Goal: Transaction & Acquisition: Book appointment/travel/reservation

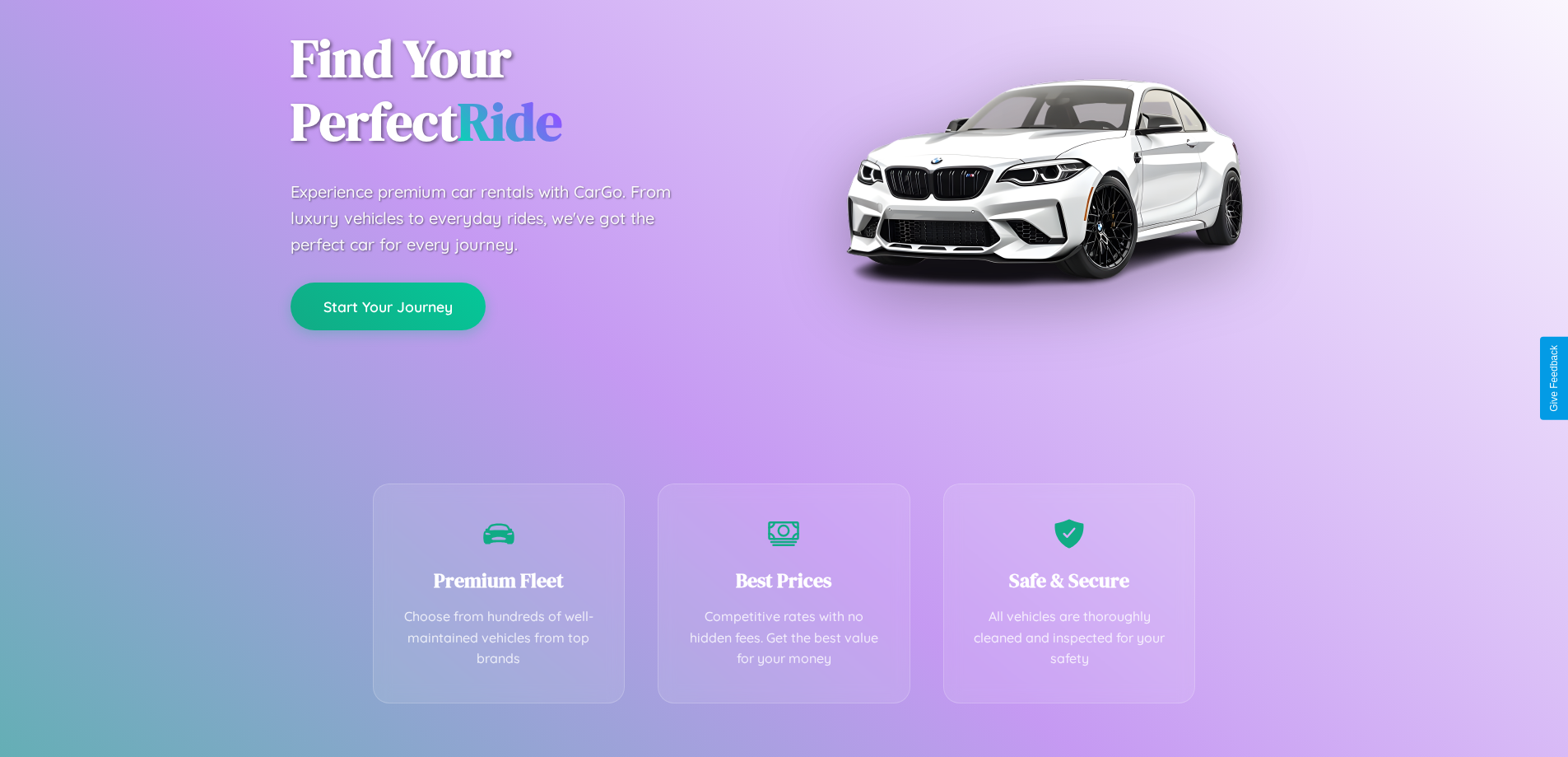
scroll to position [324, 0]
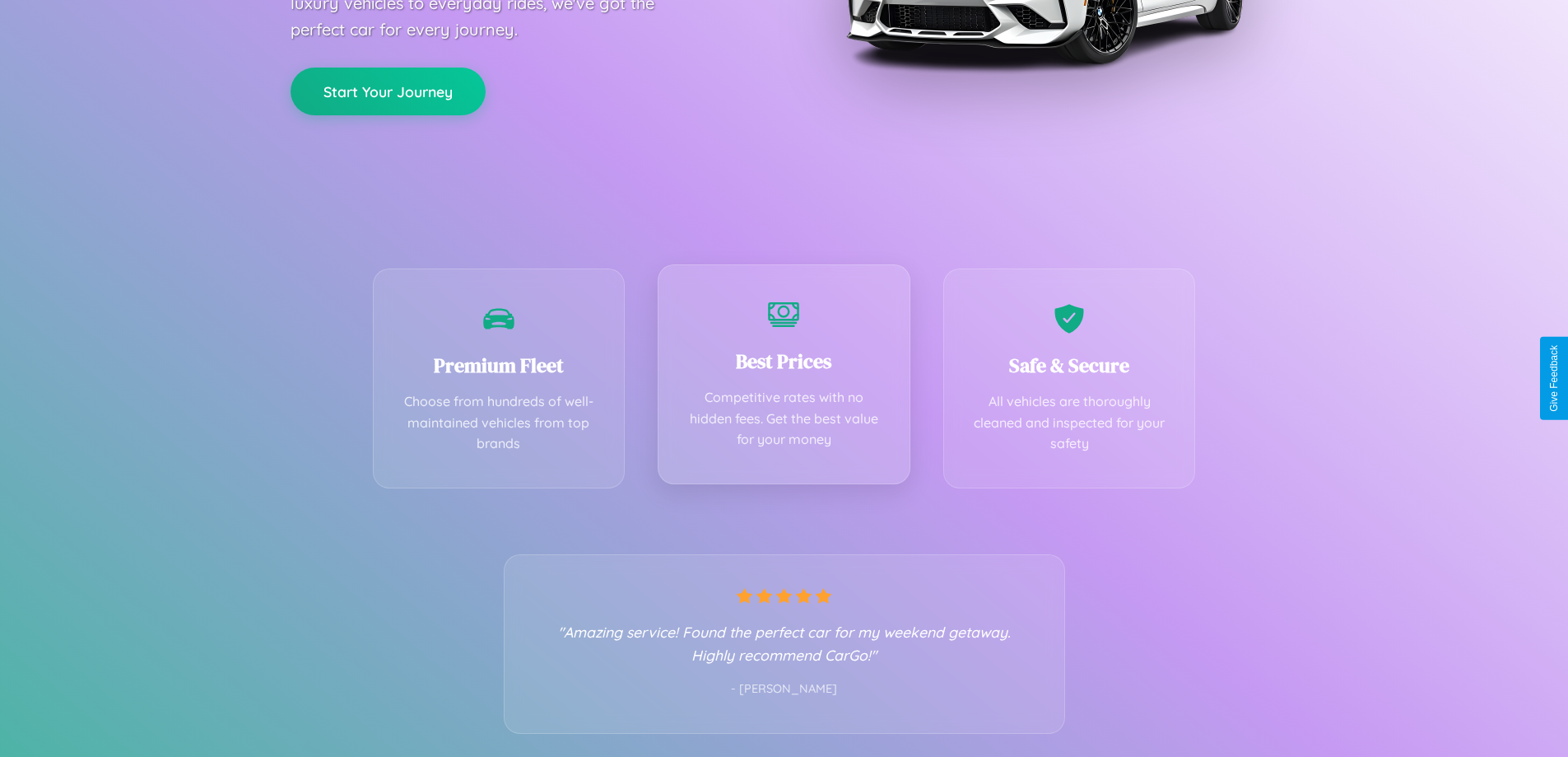
click at [784, 378] on div "Best Prices Competitive rates with no hidden fees. Get the best value for your …" at bounding box center [784, 374] width 253 height 220
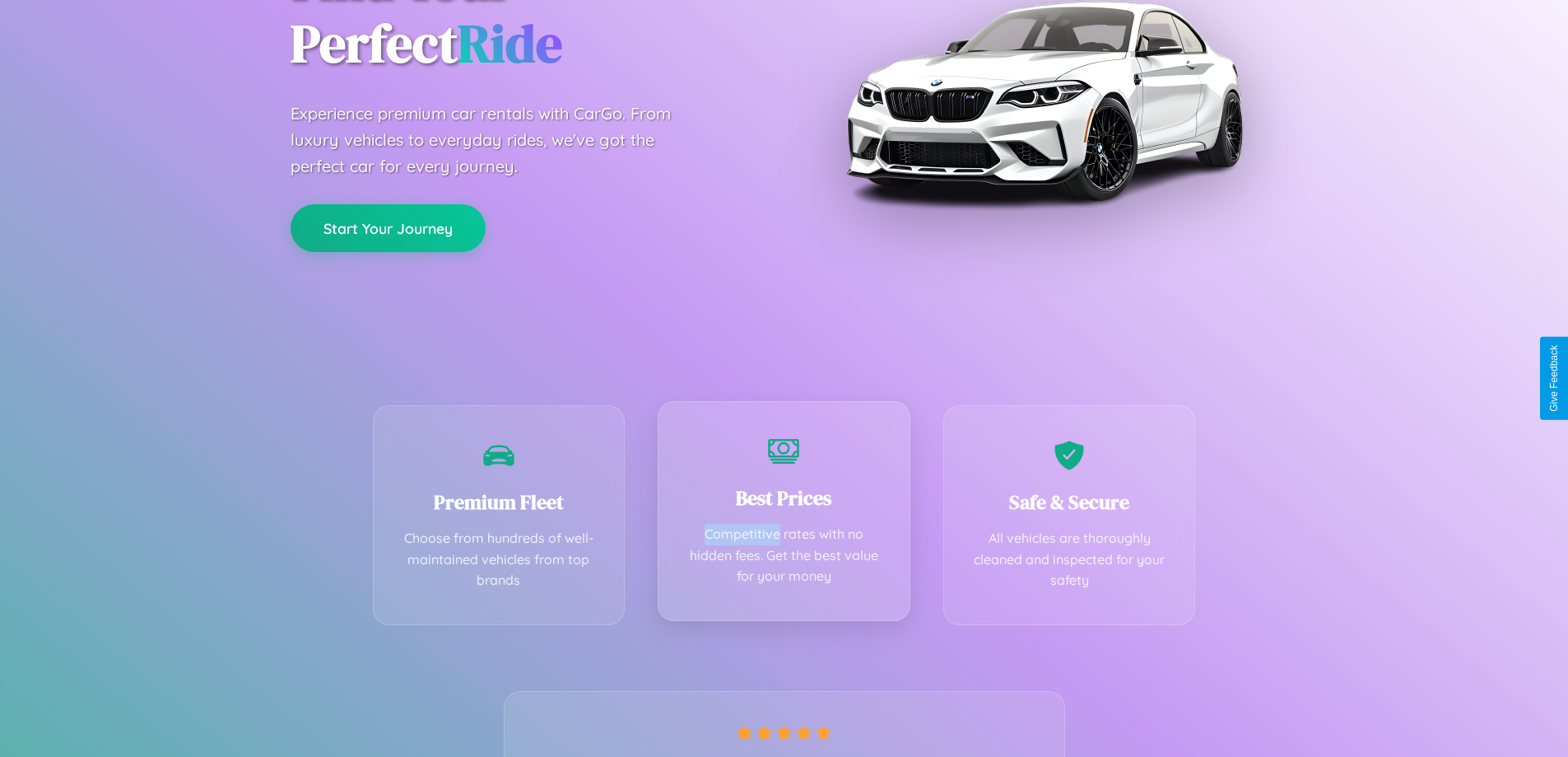
scroll to position [0, 0]
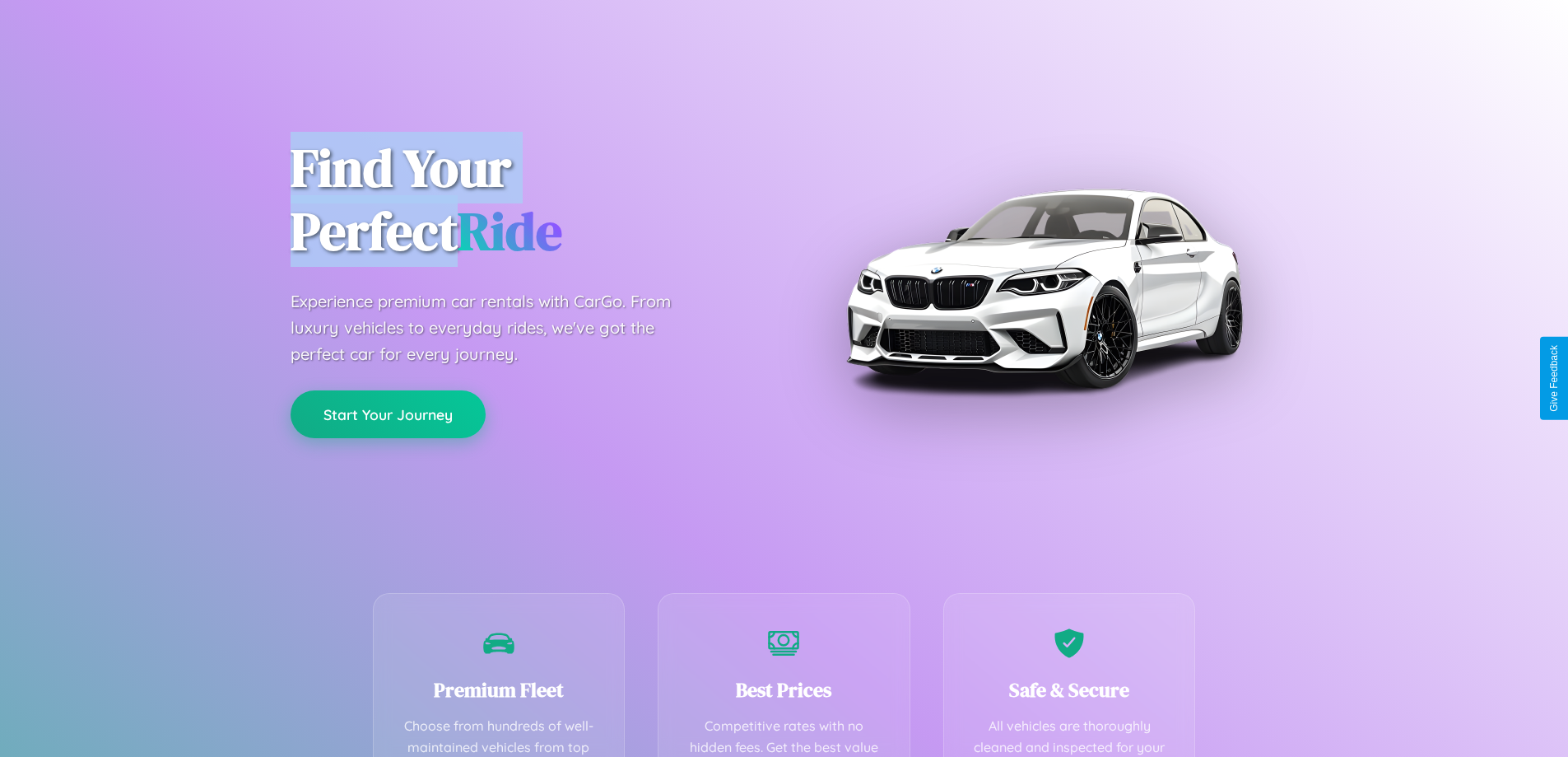
click at [388, 414] on button "Start Your Journey" at bounding box center [388, 414] width 195 height 47
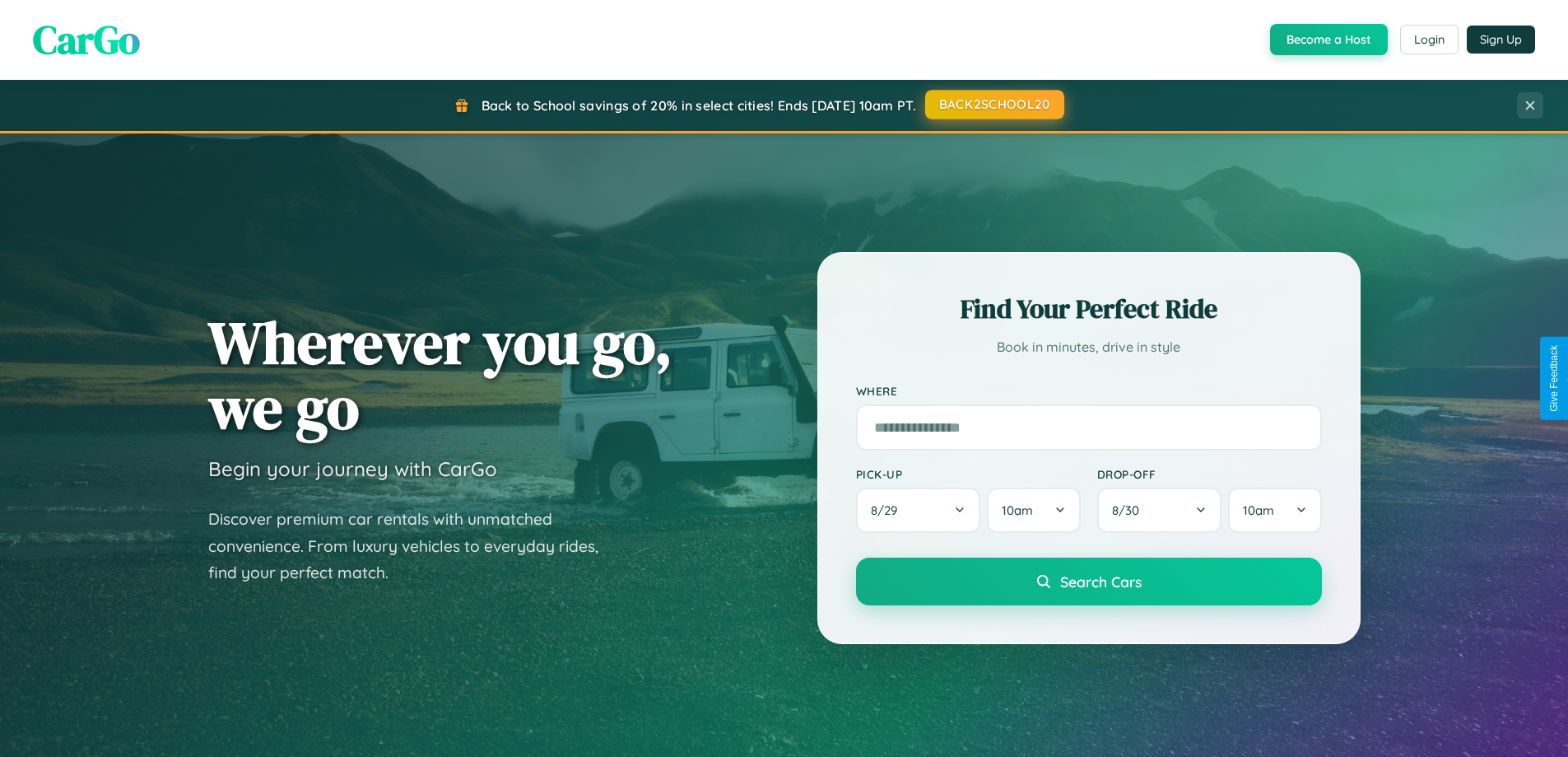
click at [994, 104] on button "BACK2SCHOOL20" at bounding box center [994, 104] width 139 height 29
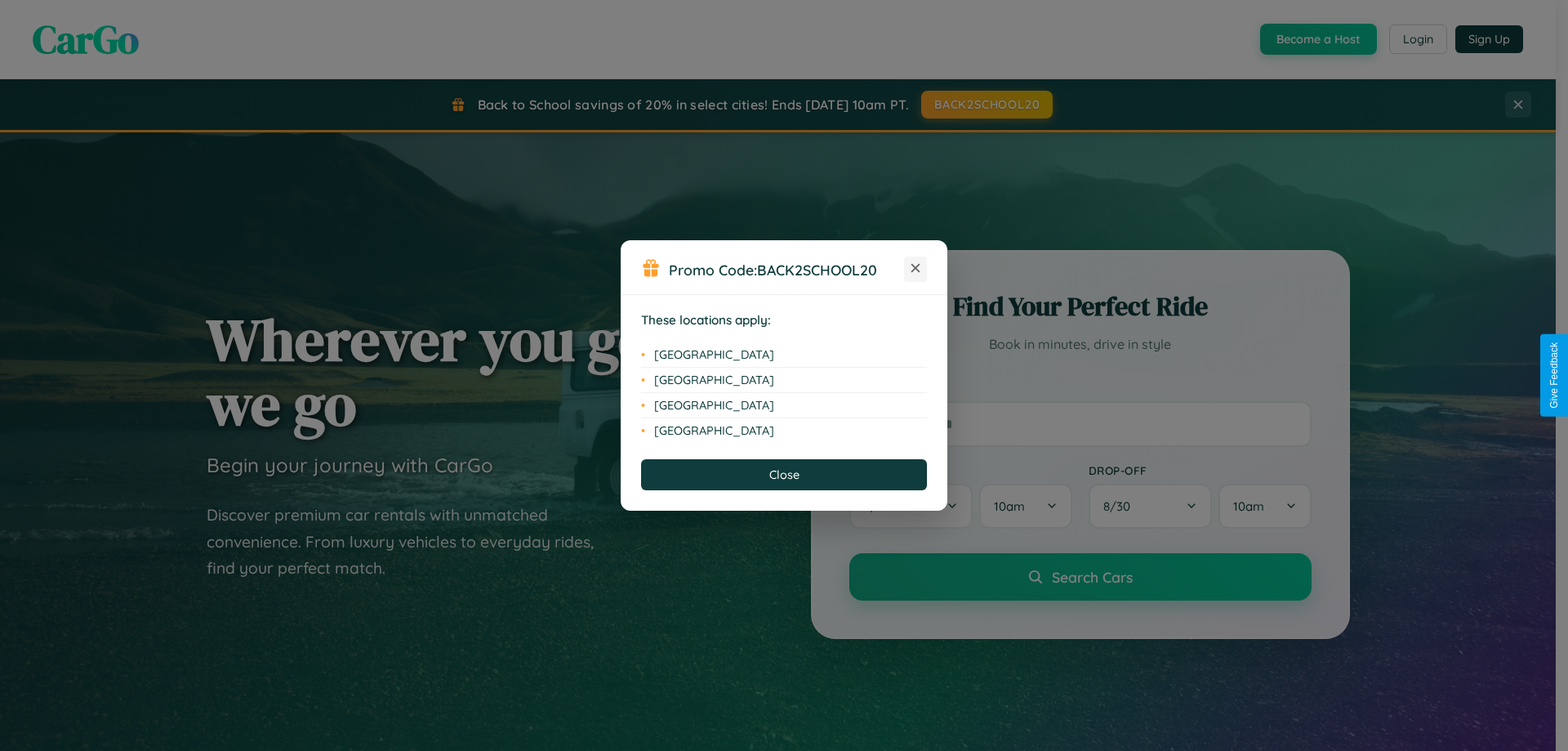
click at [915, 269] on icon at bounding box center [916, 268] width 9 height 9
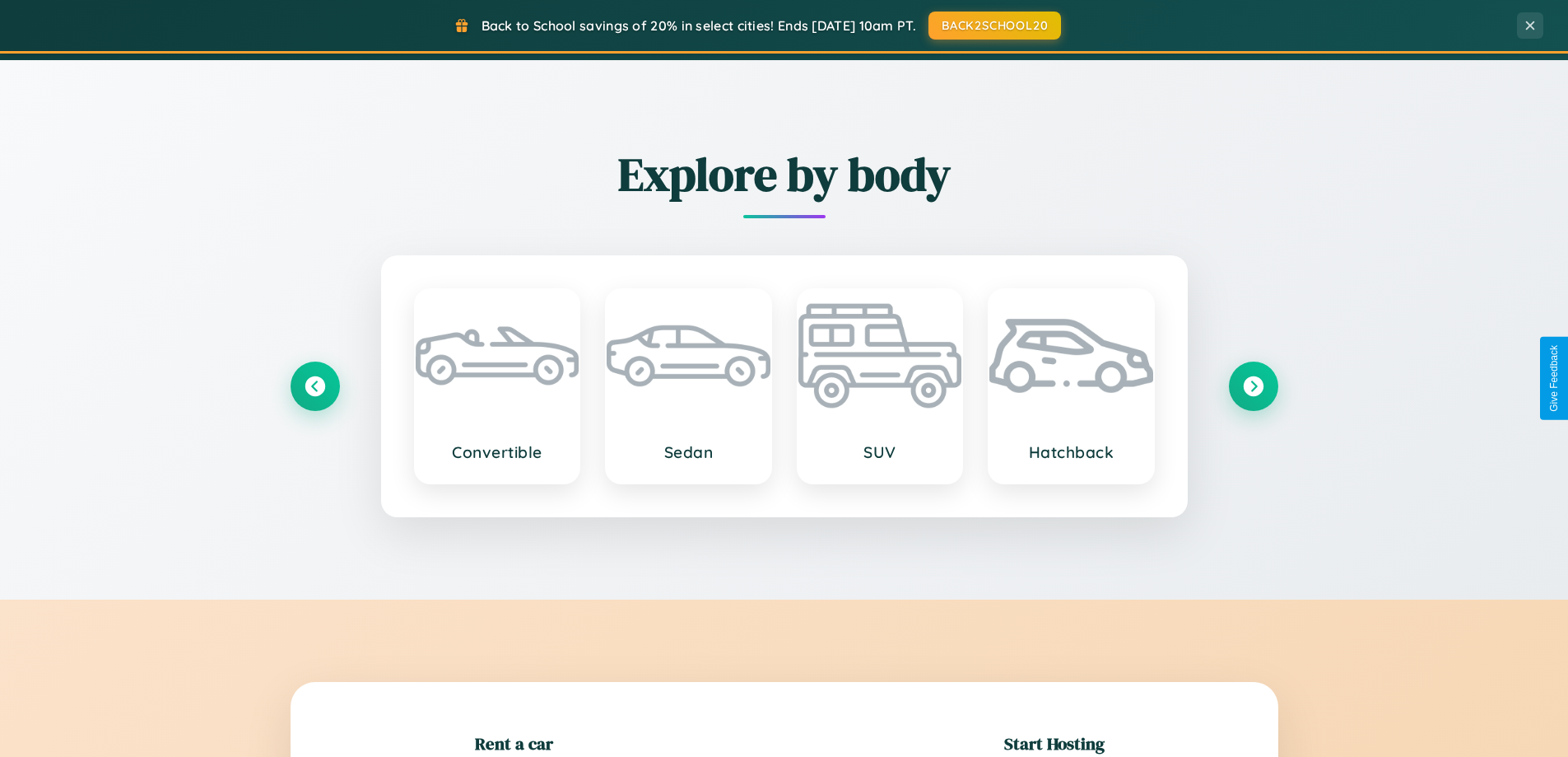
scroll to position [355, 0]
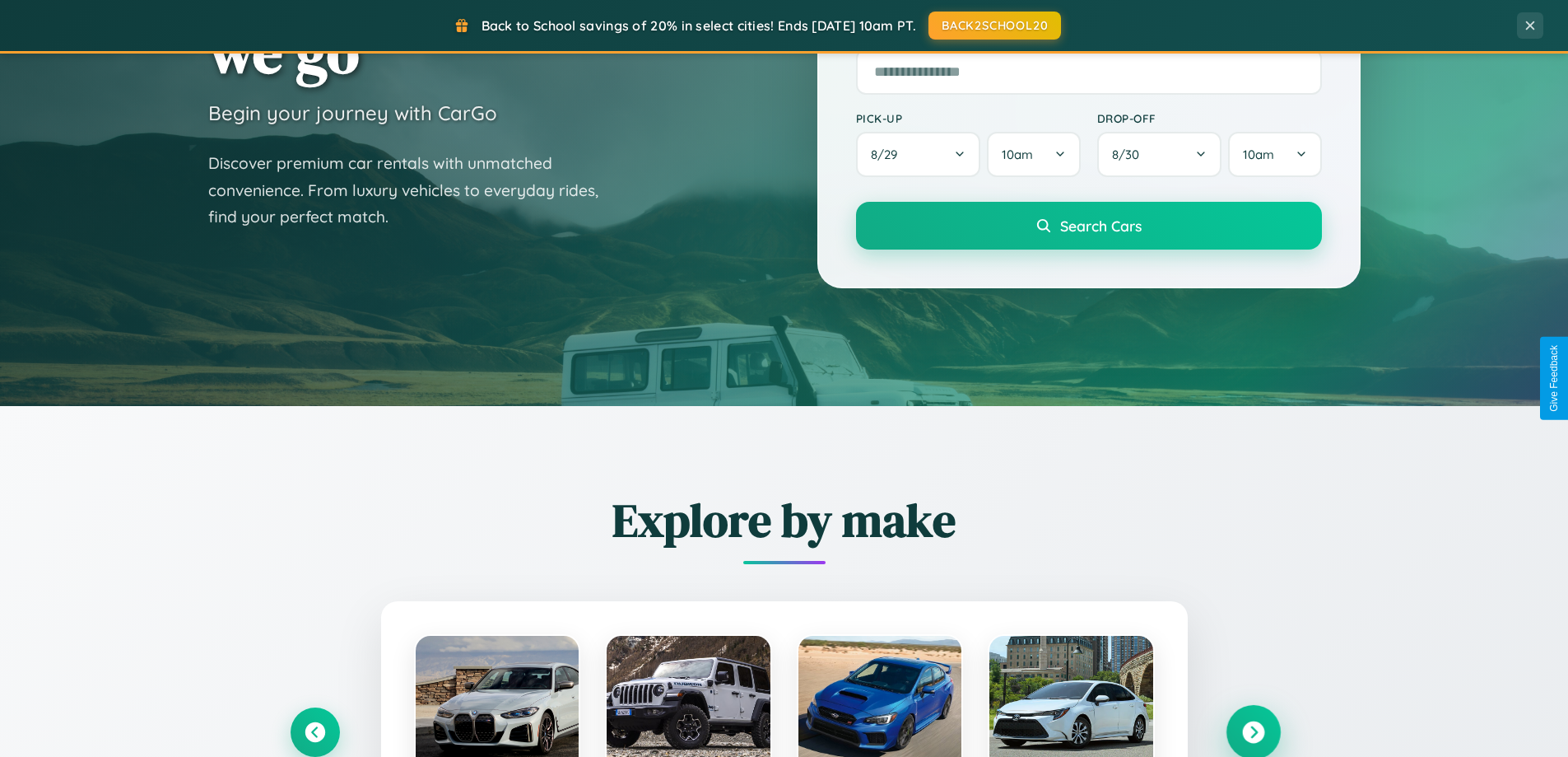
click at [1253, 732] on icon at bounding box center [1253, 732] width 22 height 22
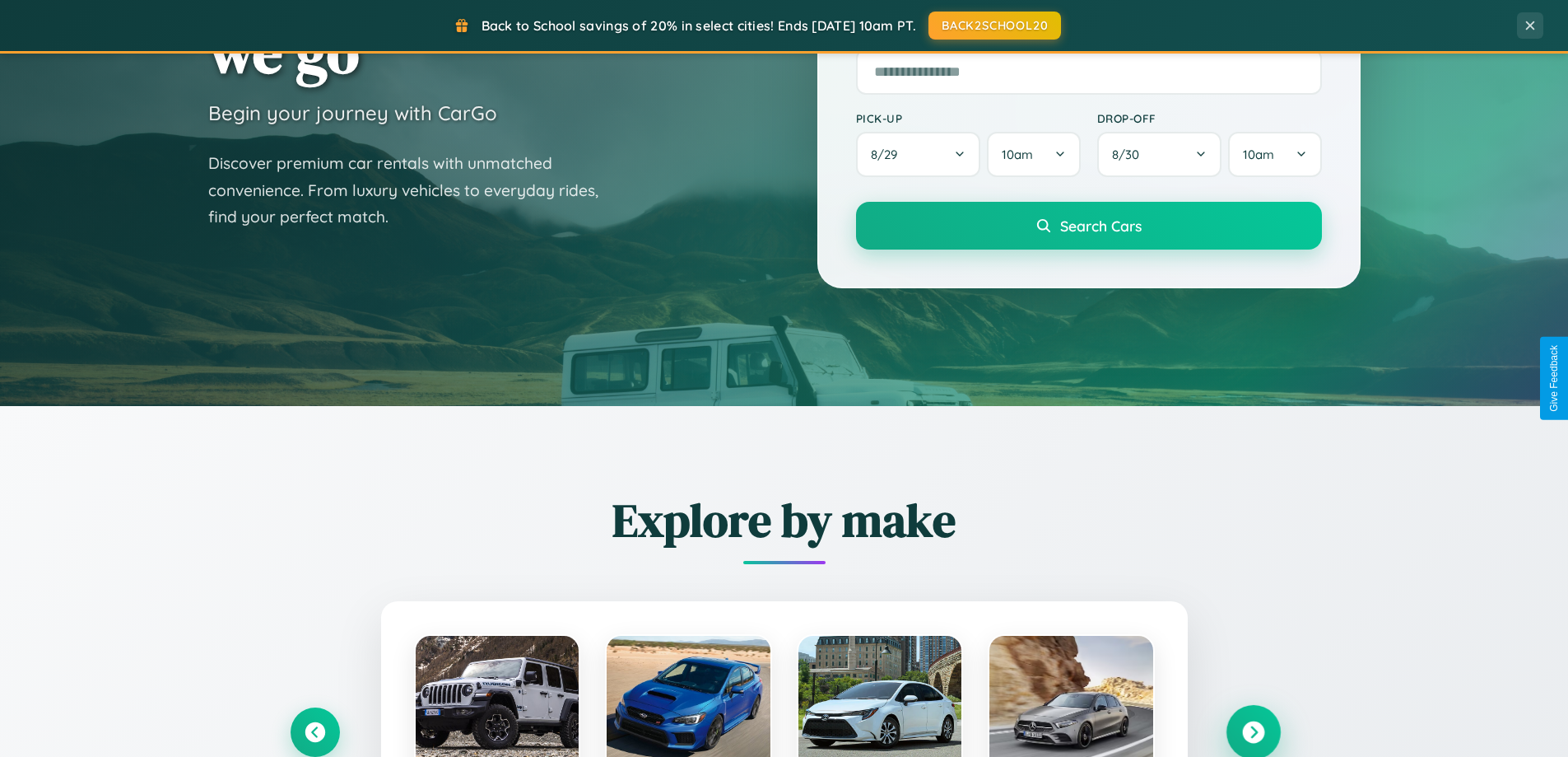
click at [1253, 730] on icon at bounding box center [1253, 732] width 22 height 22
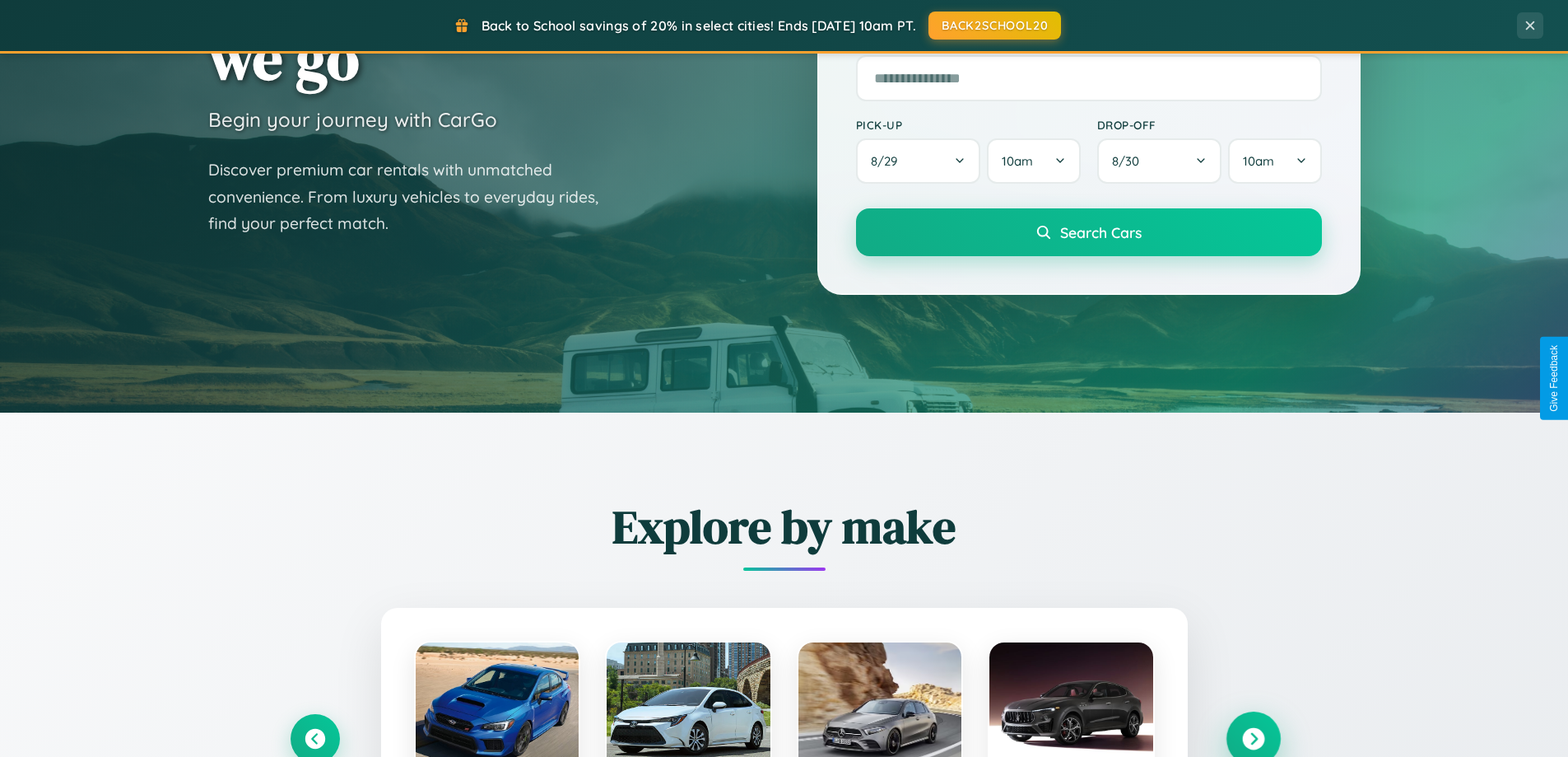
scroll to position [0, 0]
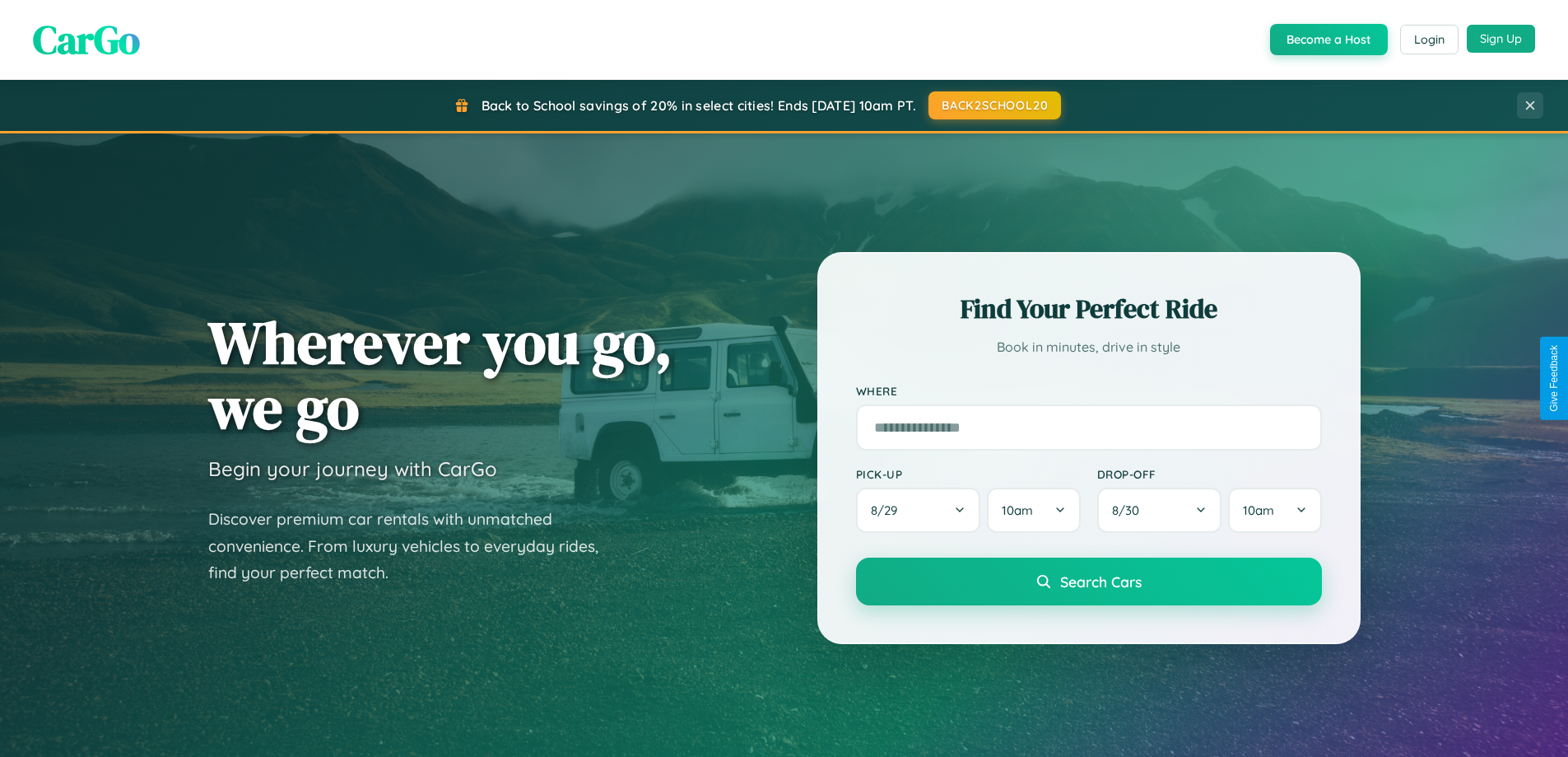
click at [1501, 39] on button "Sign Up" at bounding box center [1501, 39] width 68 height 28
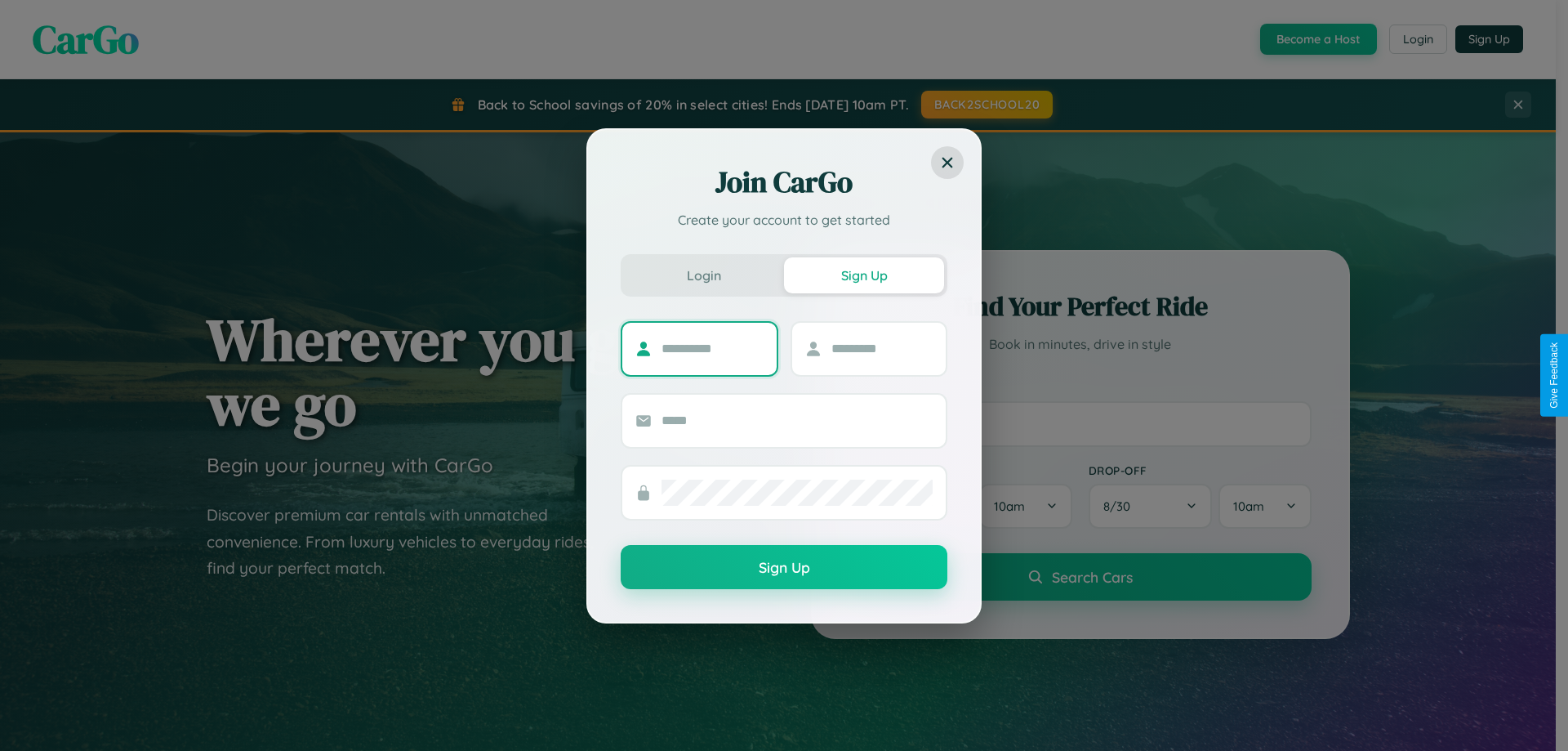
click at [713, 348] on input "text" at bounding box center [712, 348] width 102 height 27
type input "******"
click at [881, 348] on input "text" at bounding box center [882, 348] width 102 height 27
type input "********"
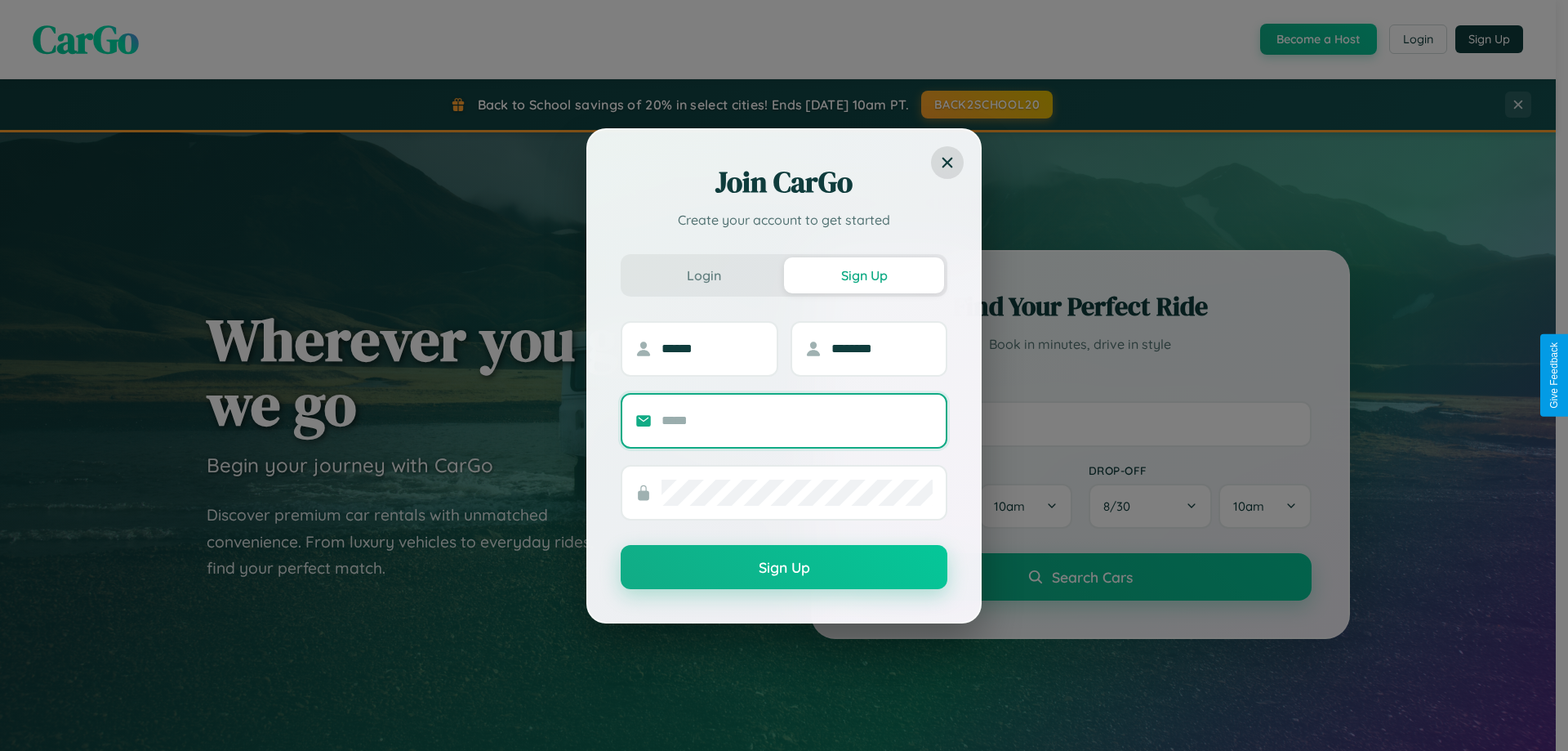
click at [797, 420] on input "text" at bounding box center [796, 420] width 271 height 27
type input "**********"
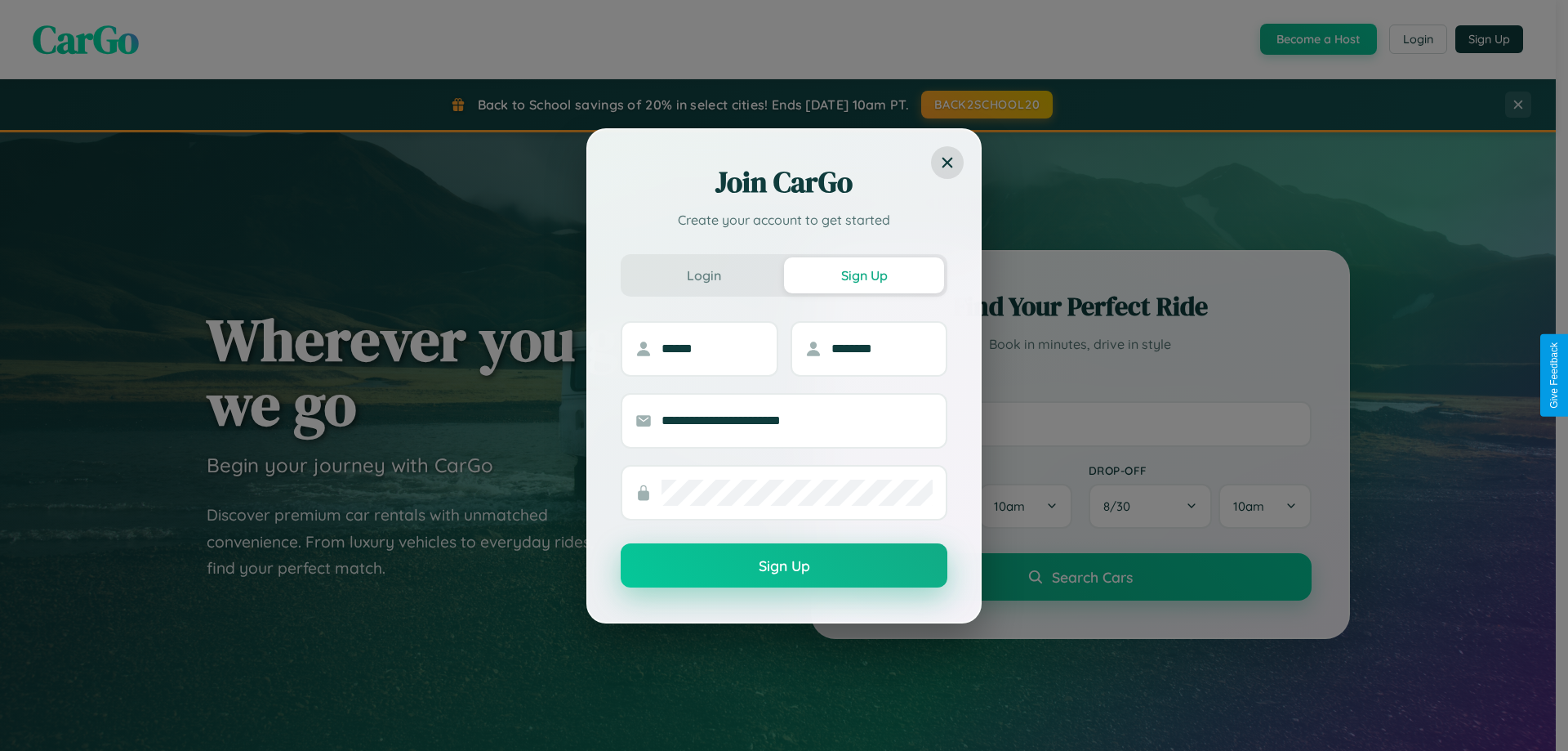
click at [784, 565] on button "Sign Up" at bounding box center [784, 565] width 327 height 44
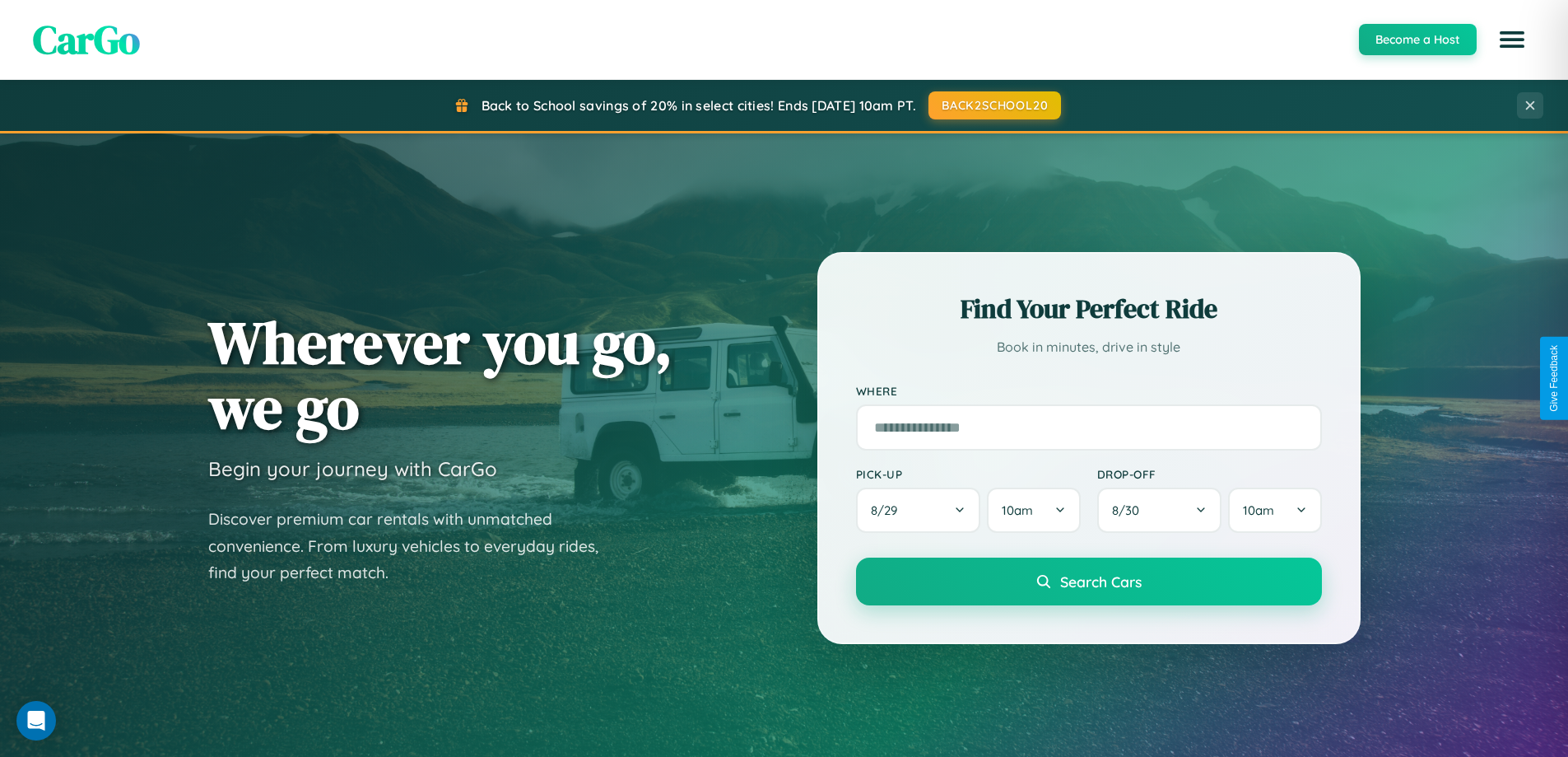
scroll to position [710, 0]
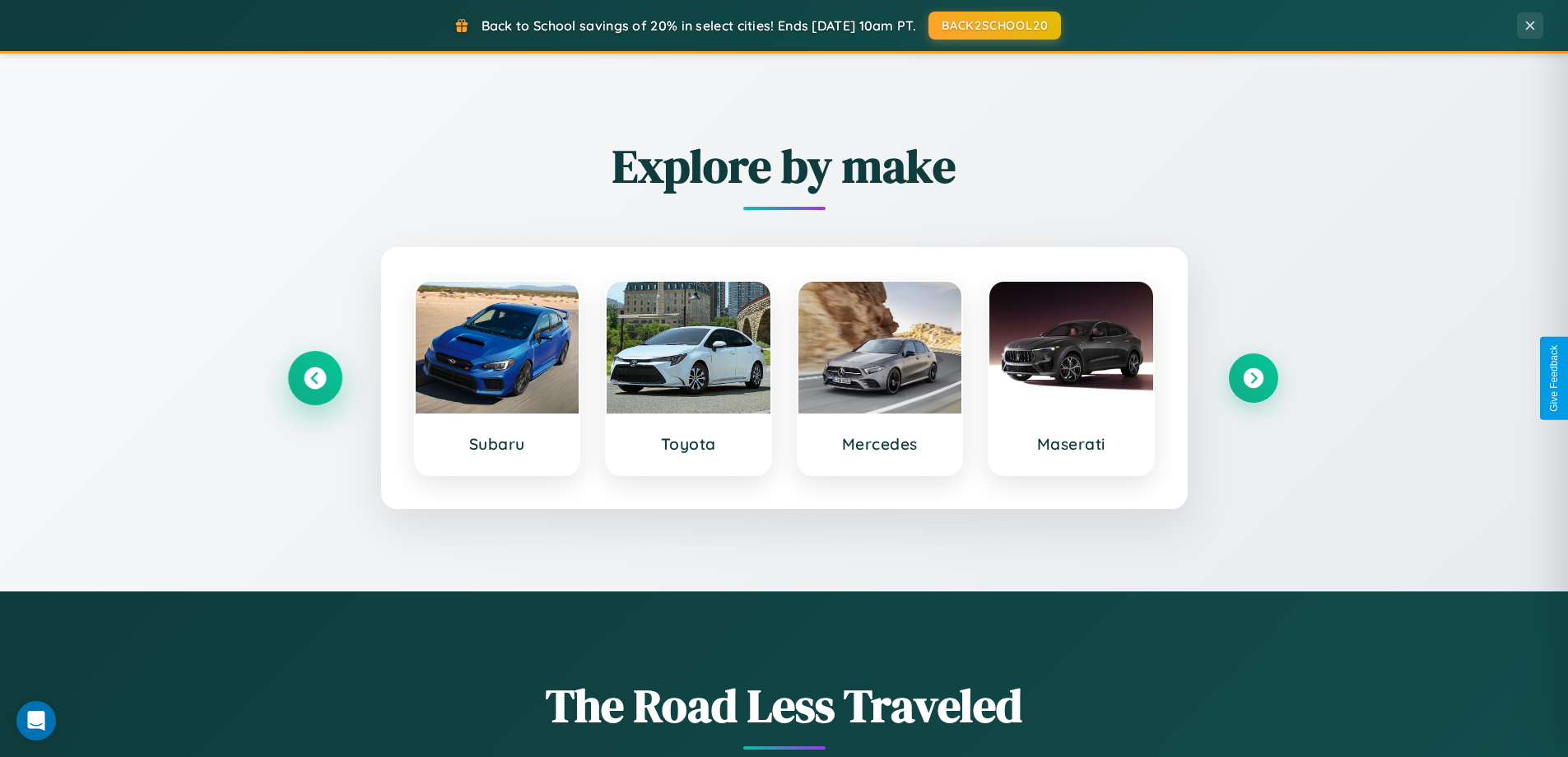
click at [315, 378] on icon at bounding box center [315, 378] width 22 height 22
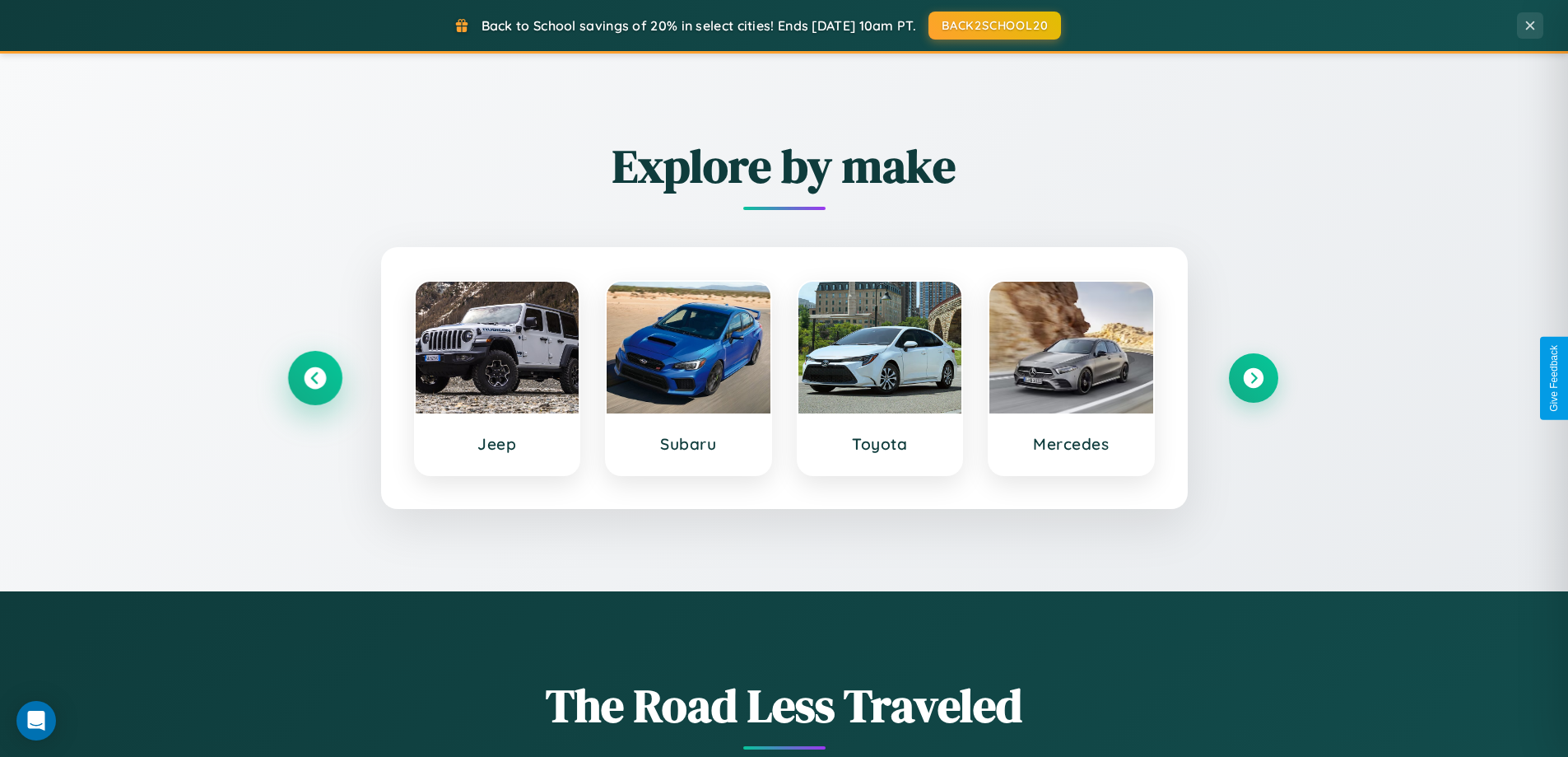
click at [315, 378] on icon at bounding box center [315, 378] width 22 height 22
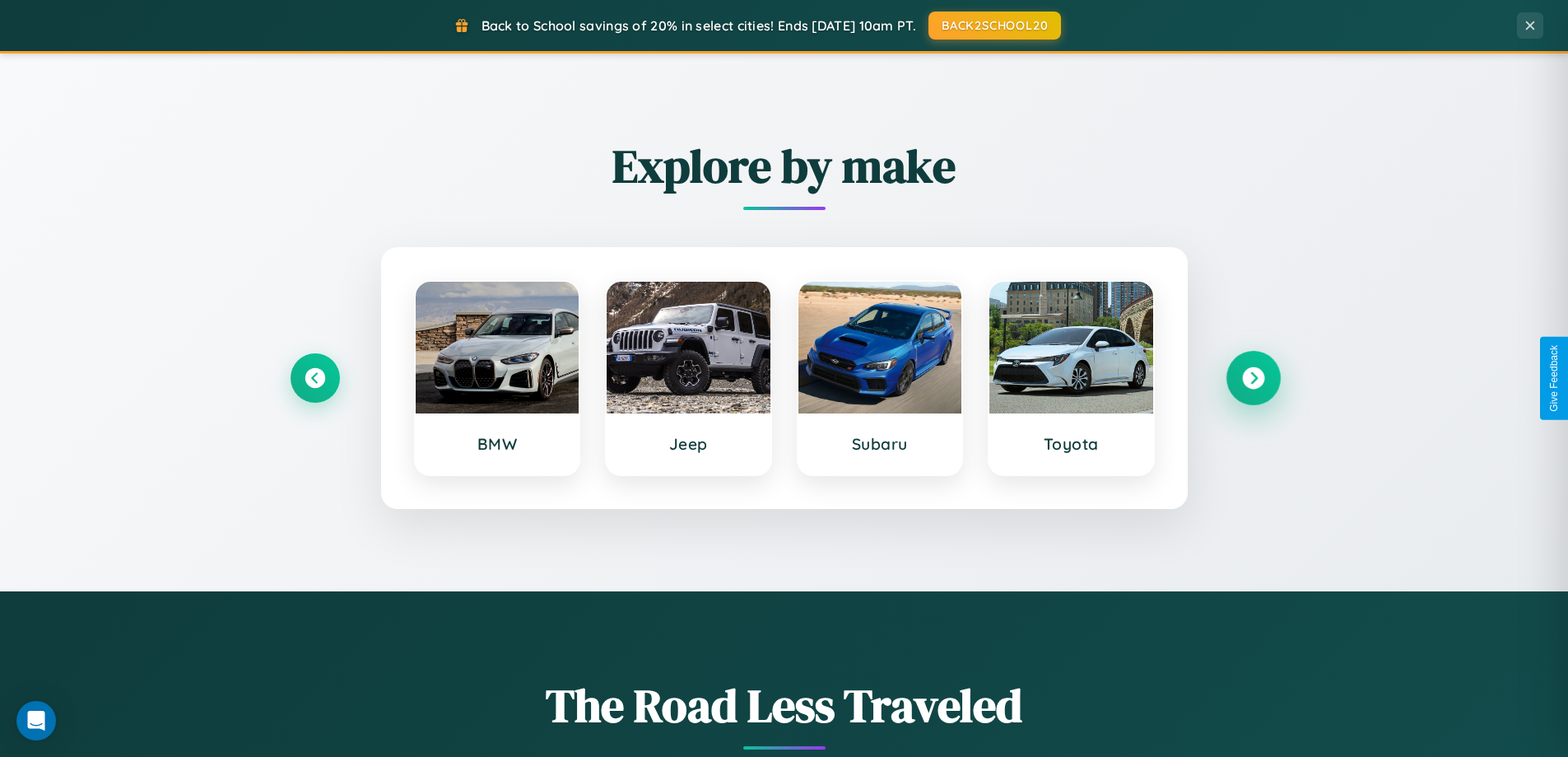
click at [1253, 378] on icon at bounding box center [1253, 378] width 22 height 22
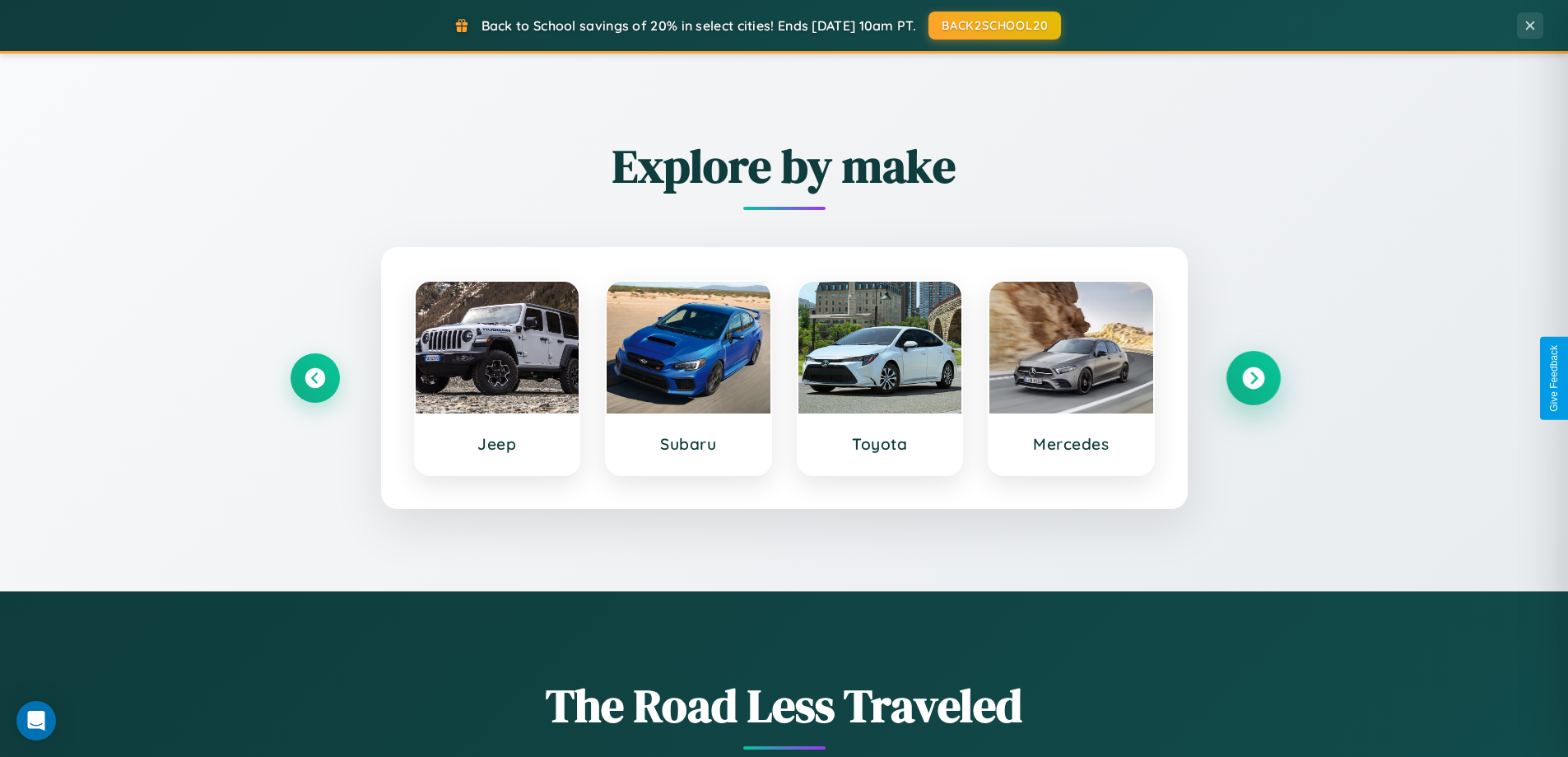
click at [1253, 378] on icon at bounding box center [1253, 378] width 22 height 22
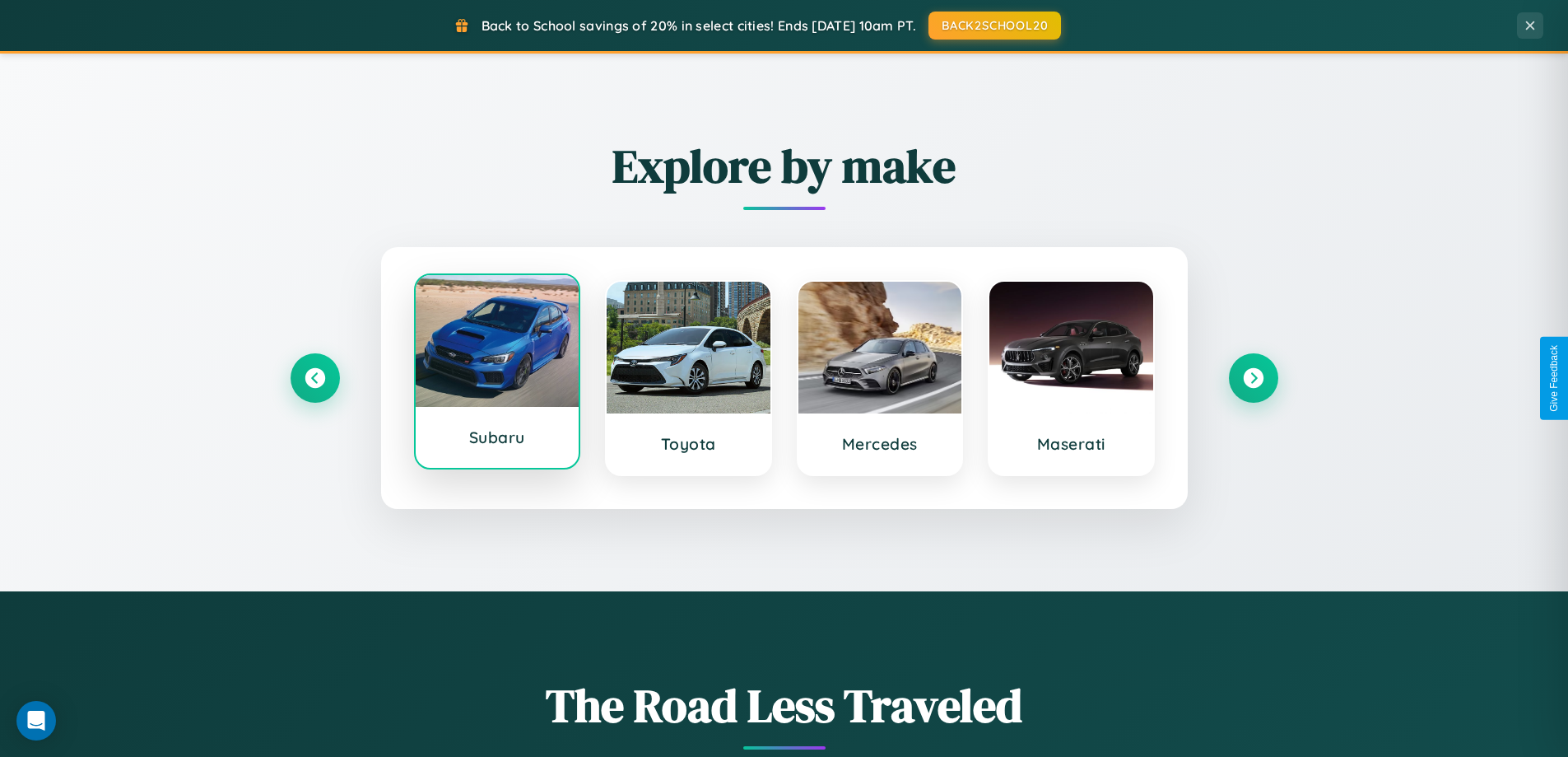
click at [497, 377] on div at bounding box center [497, 341] width 164 height 132
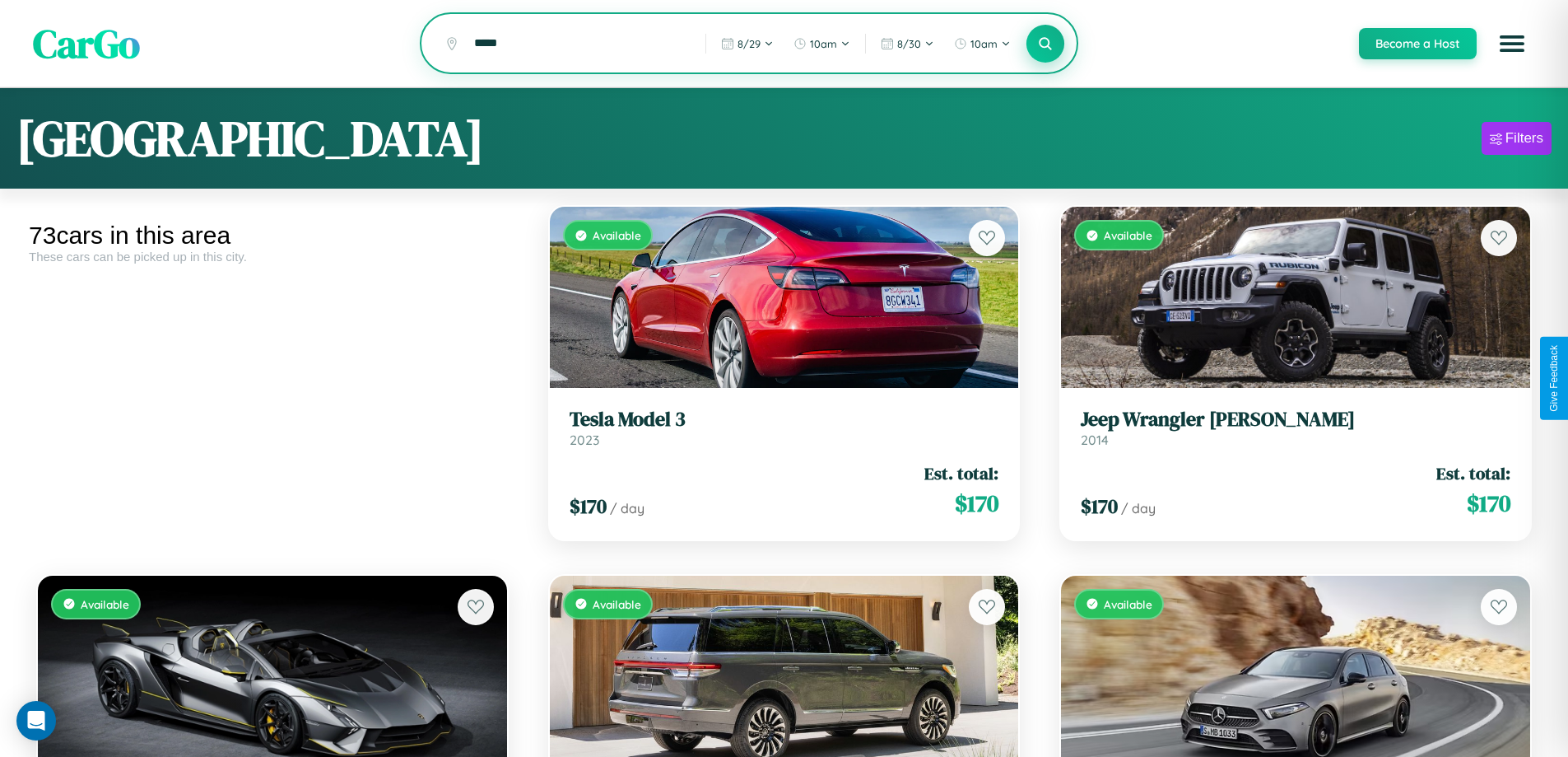
click at [1045, 45] on icon at bounding box center [1046, 43] width 16 height 16
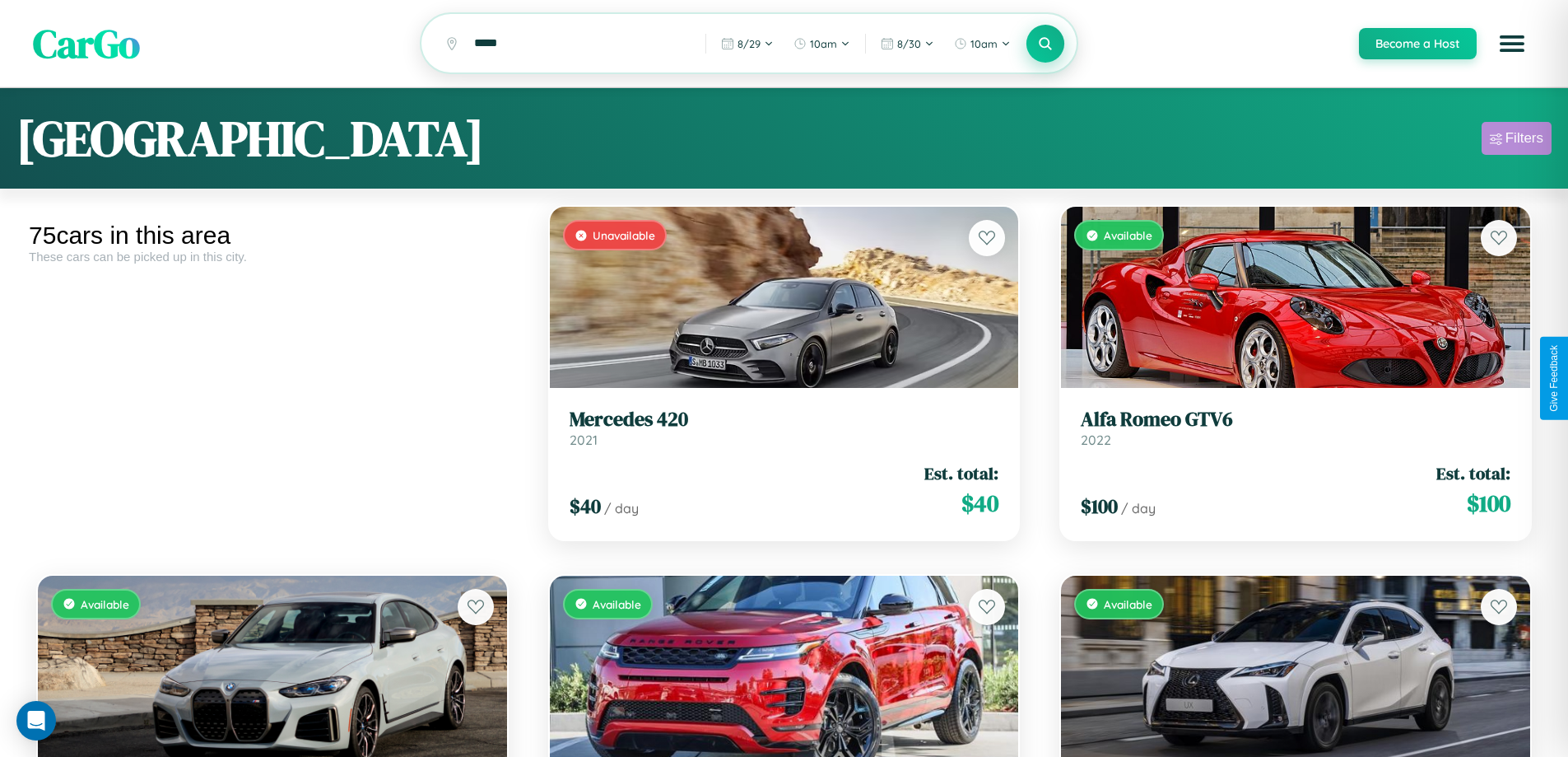
click at [1516, 141] on div "Filters" at bounding box center [1524, 138] width 38 height 16
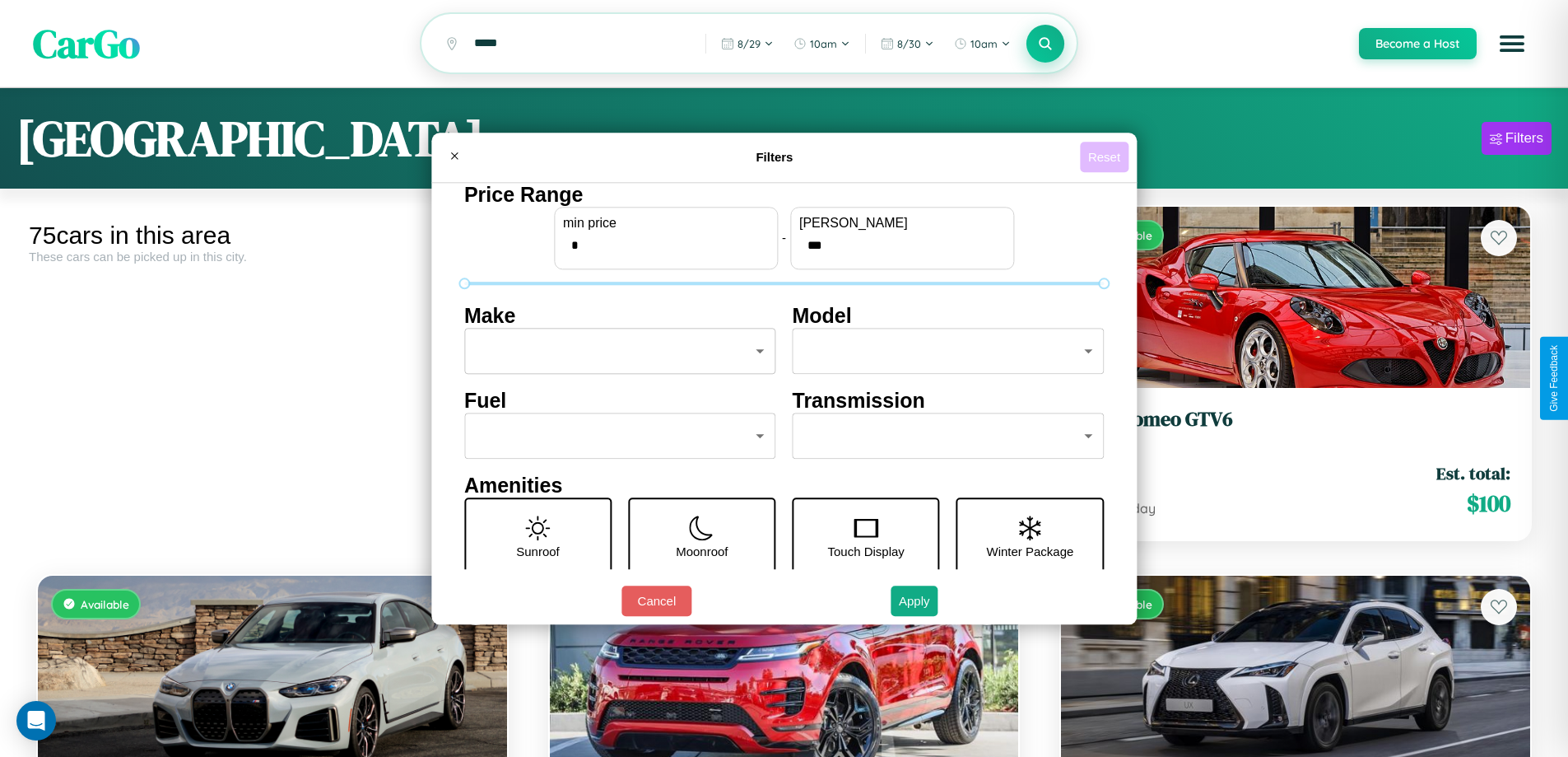
click at [1106, 156] on button "Reset" at bounding box center [1104, 156] width 48 height 30
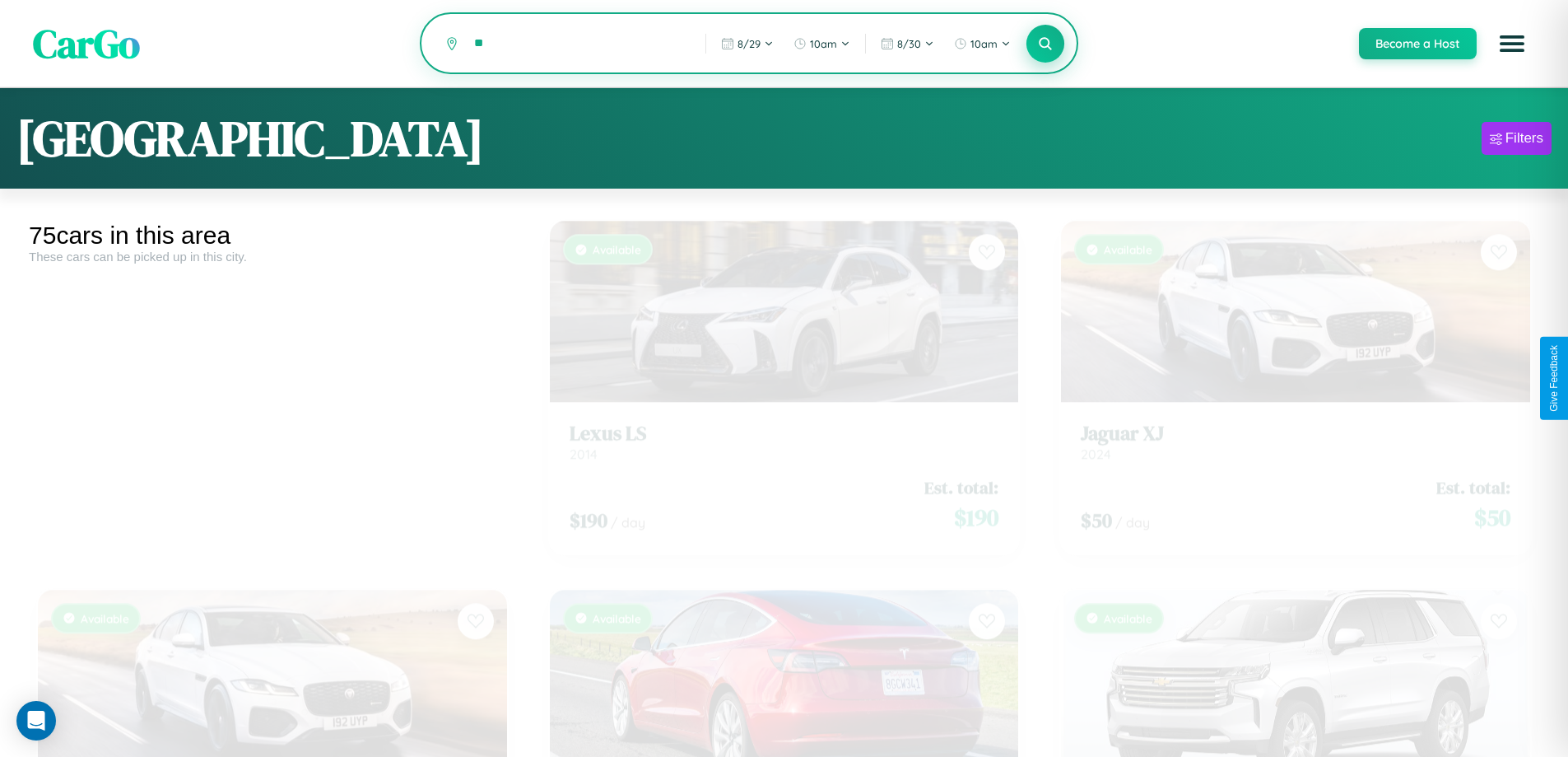
type input "*"
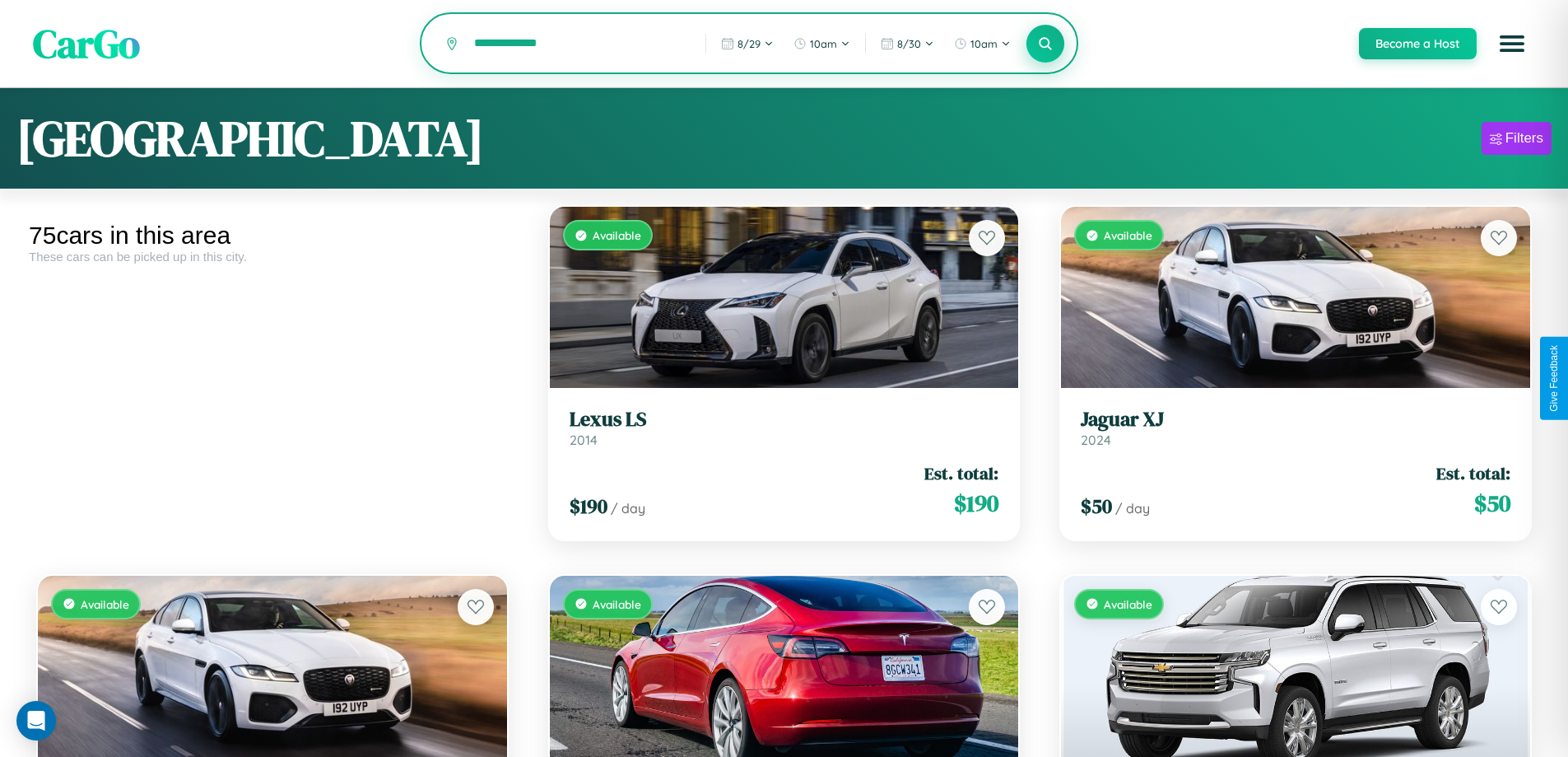
type input "**********"
click at [1045, 45] on icon at bounding box center [1046, 43] width 16 height 16
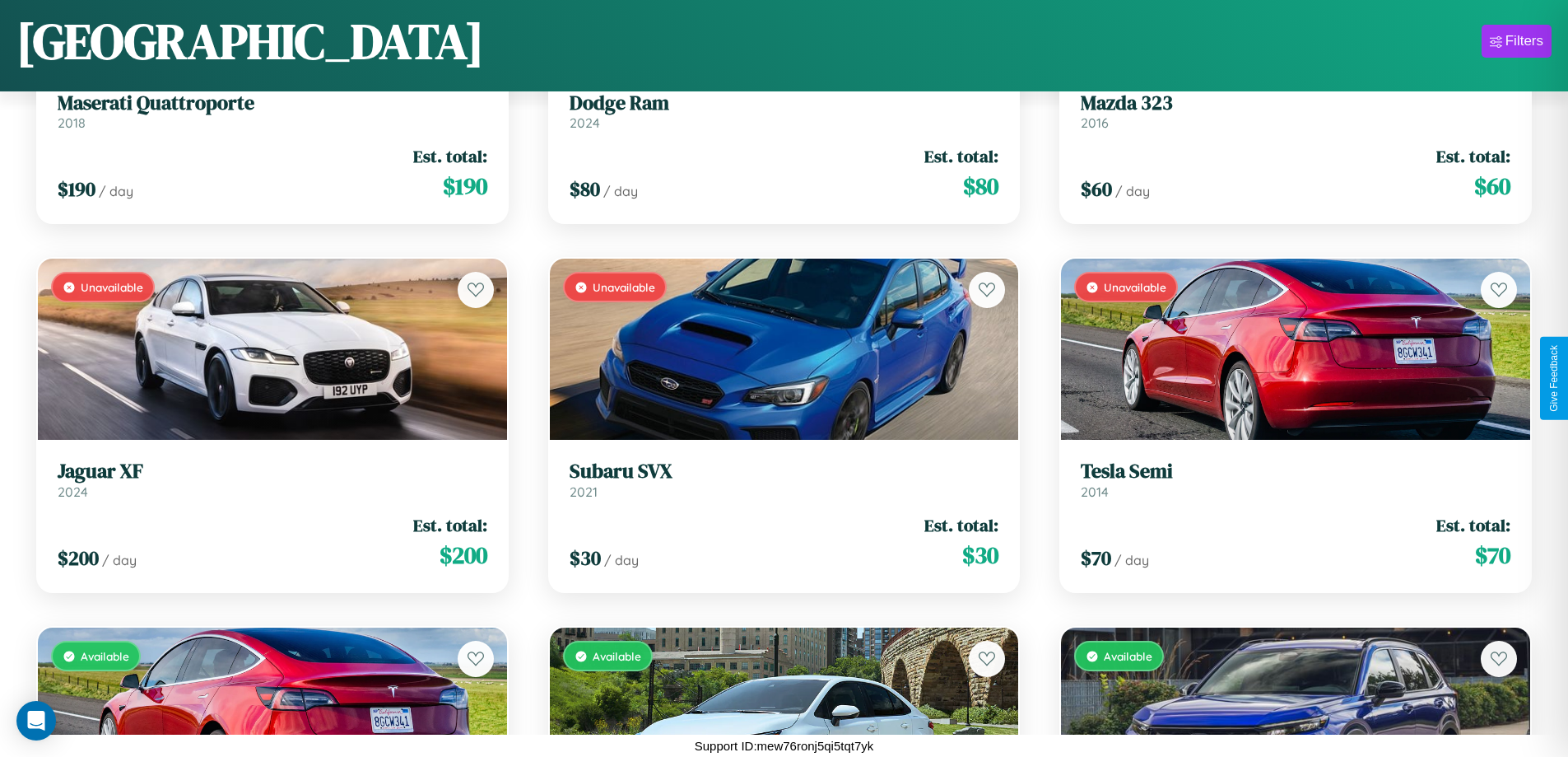
scroll to position [2812, 0]
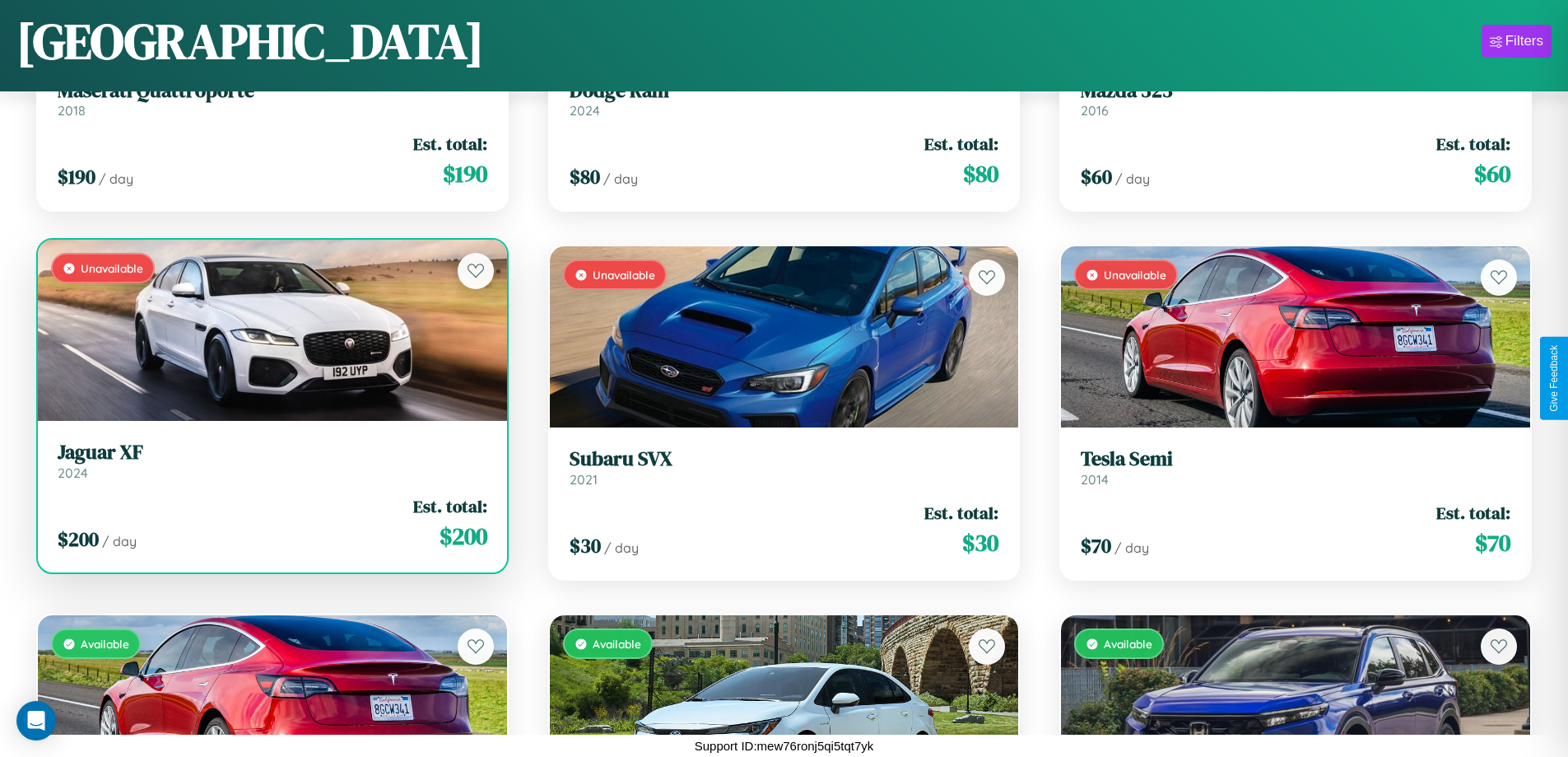
click at [270, 460] on h3 "Jaguar XF" at bounding box center [272, 453] width 429 height 24
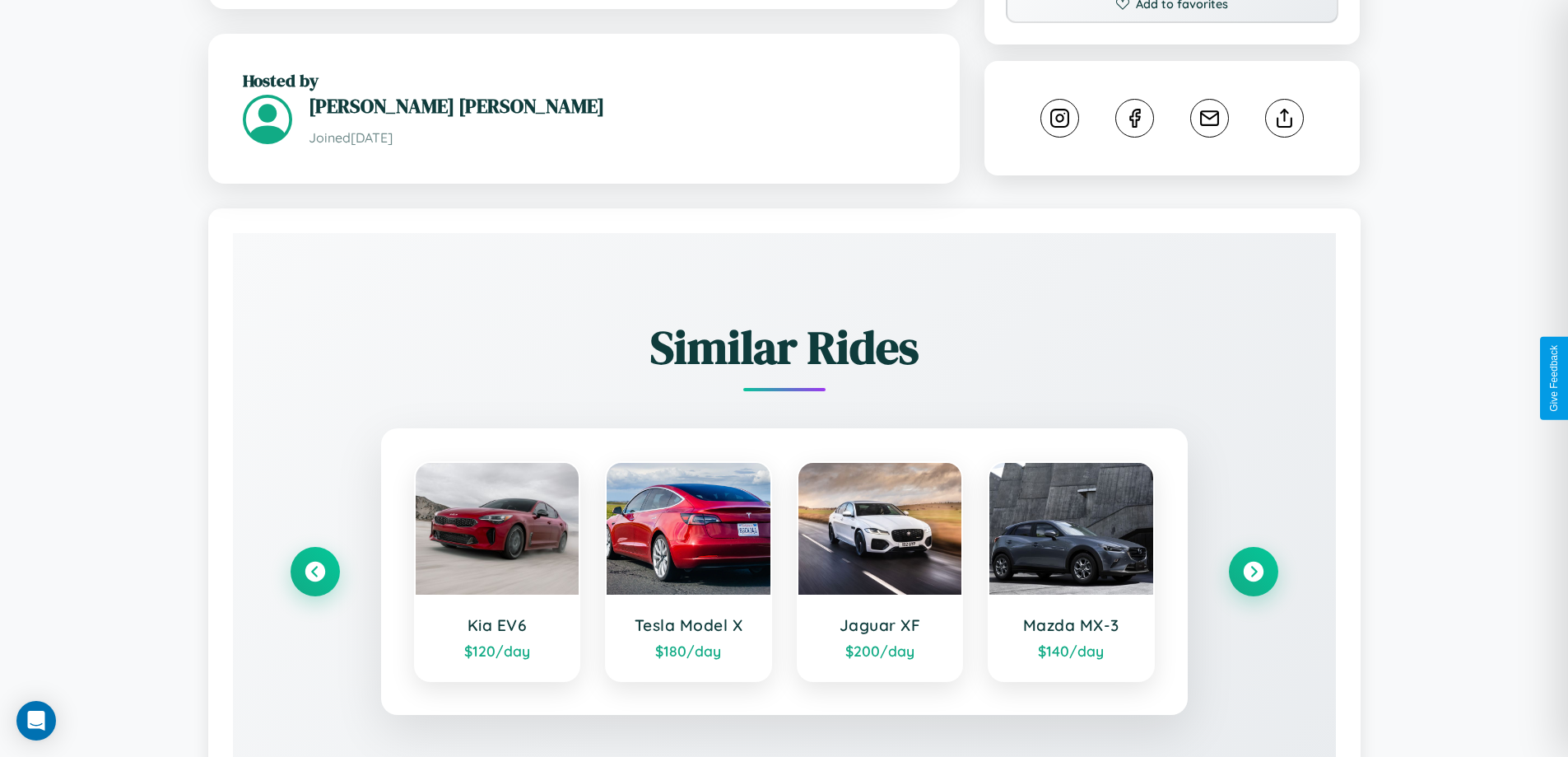
scroll to position [964, 0]
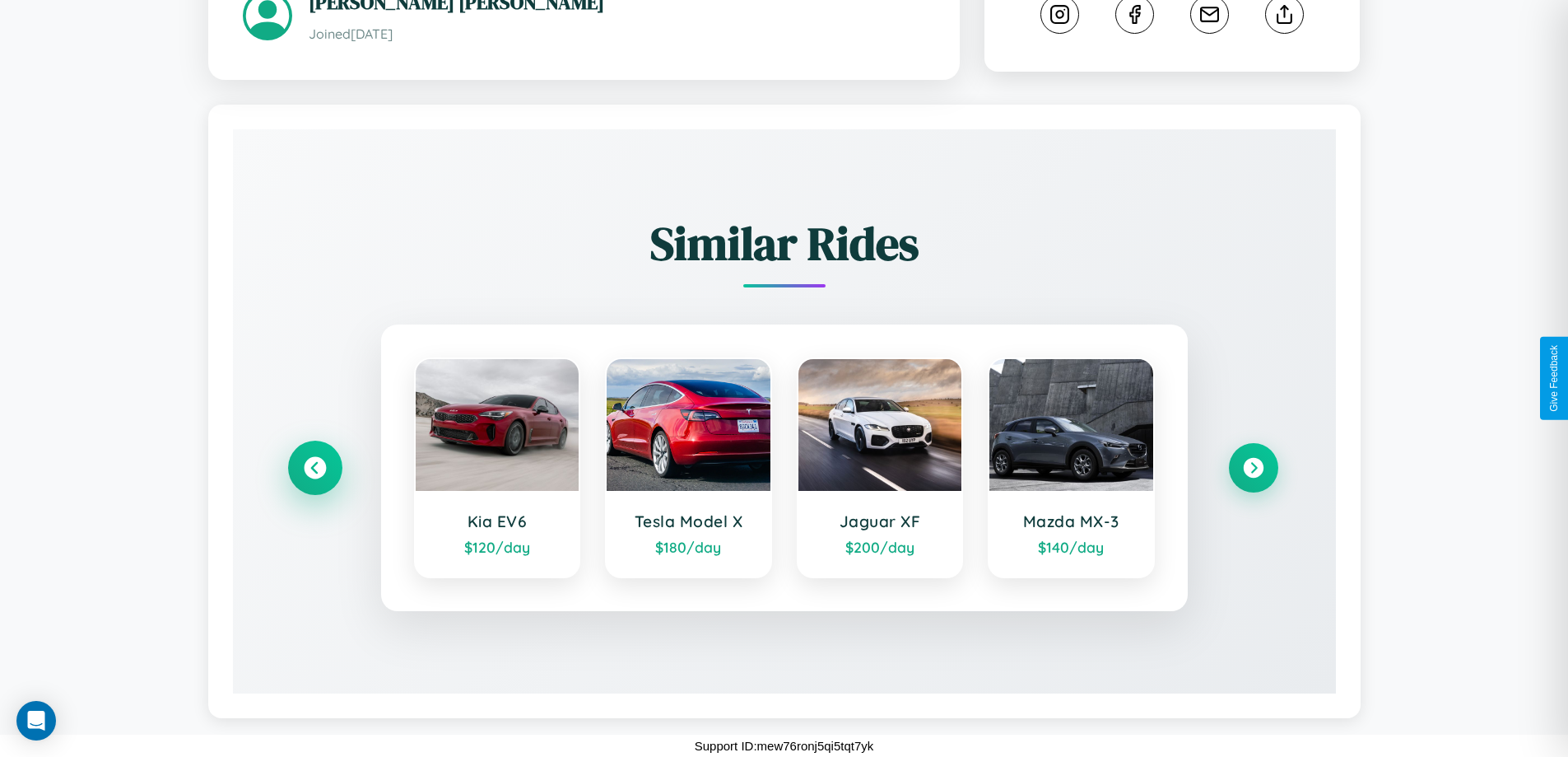
click at [315, 467] on icon at bounding box center [315, 468] width 22 height 22
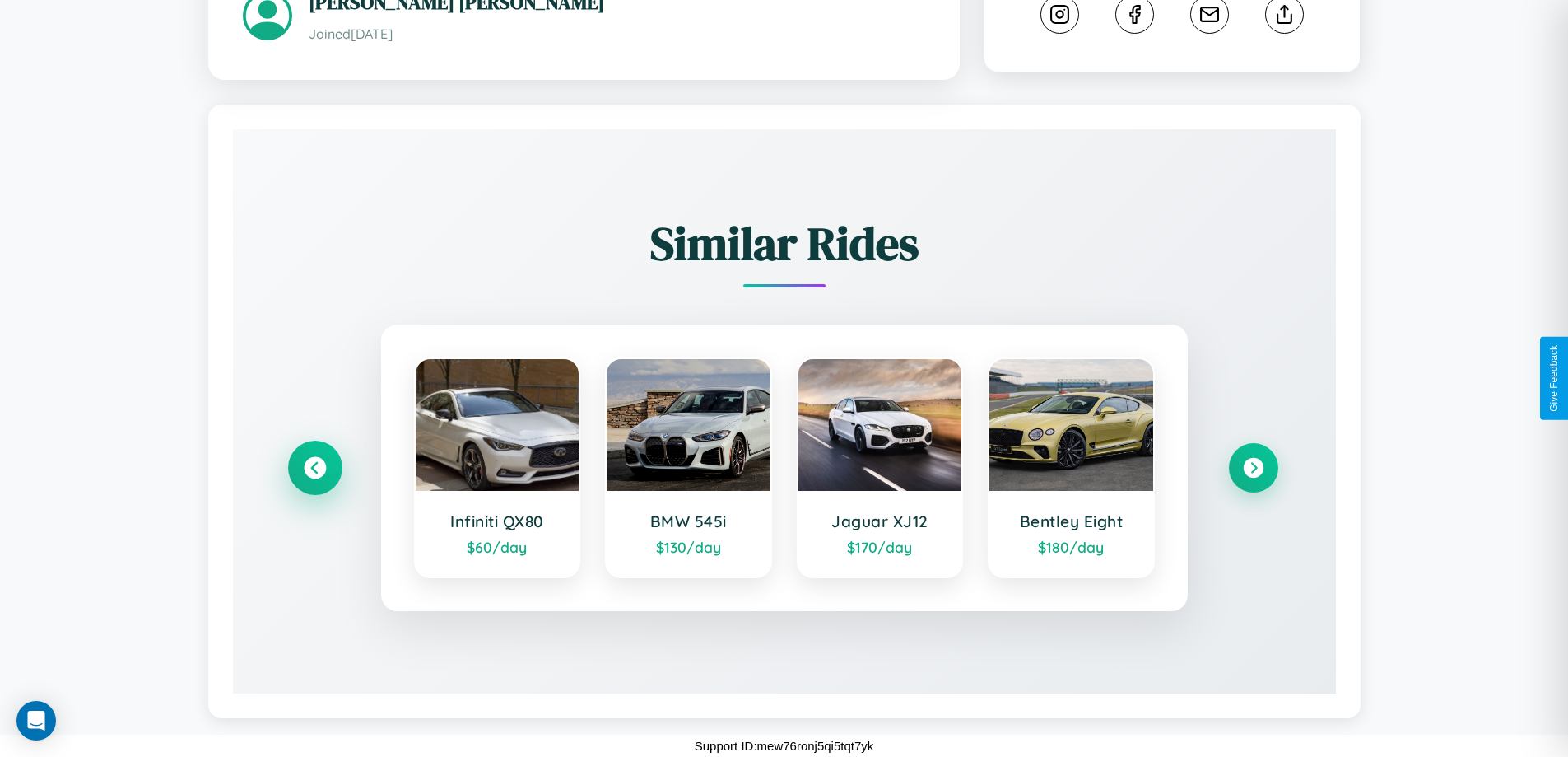
click at [315, 467] on icon at bounding box center [315, 468] width 22 height 22
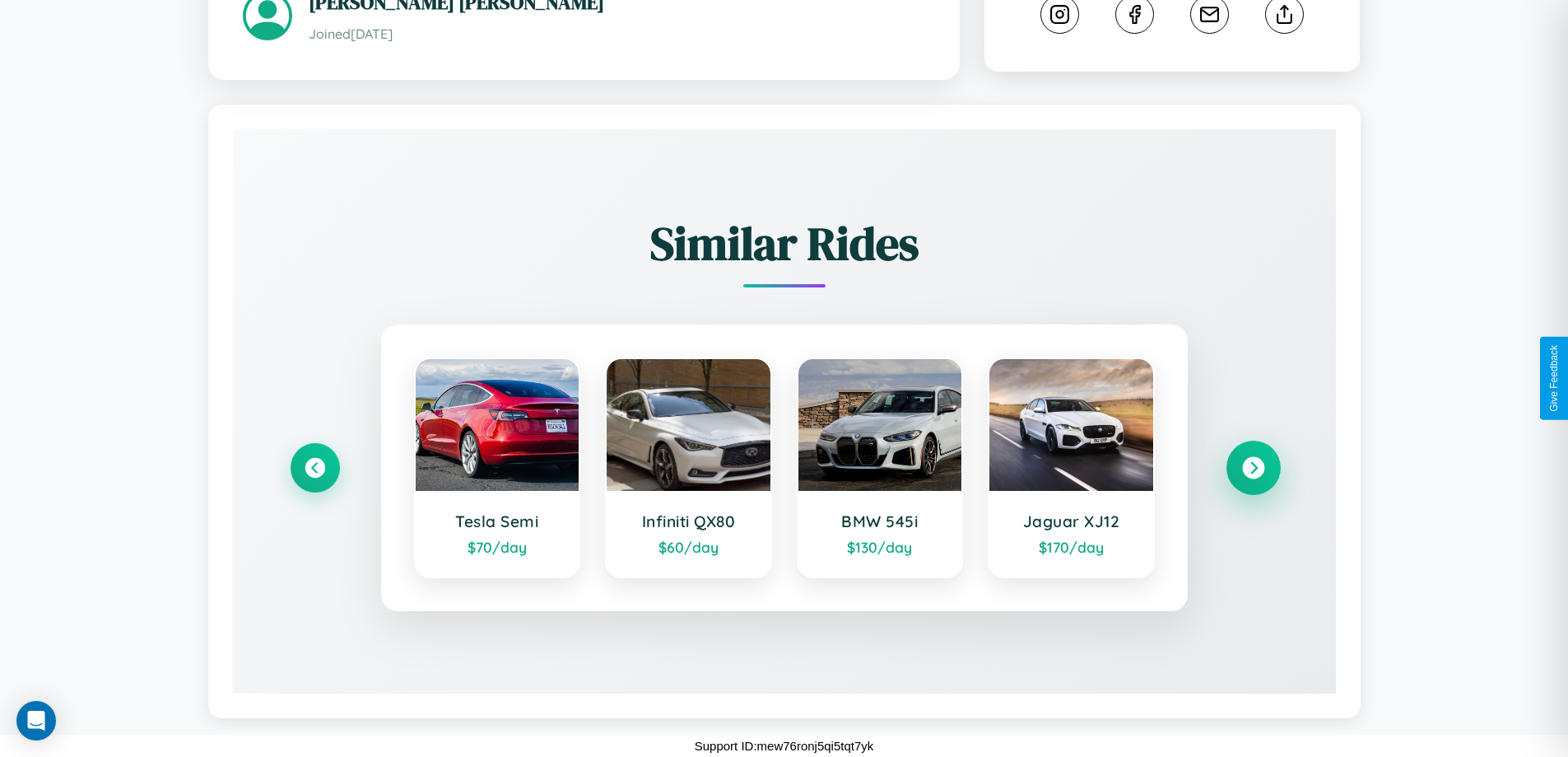
click at [1253, 467] on icon at bounding box center [1253, 468] width 22 height 22
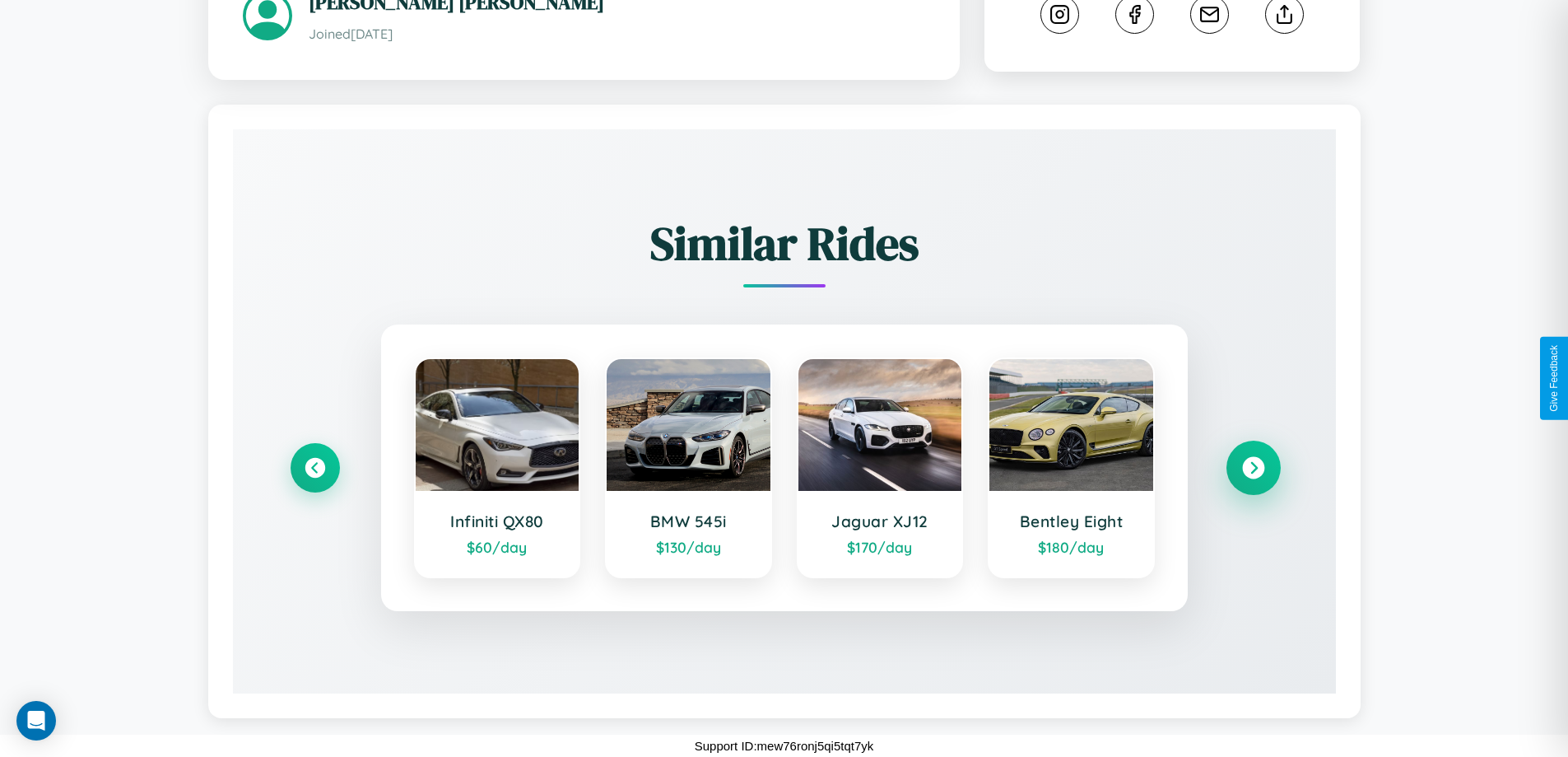
click at [1253, 467] on icon at bounding box center [1253, 468] width 22 height 22
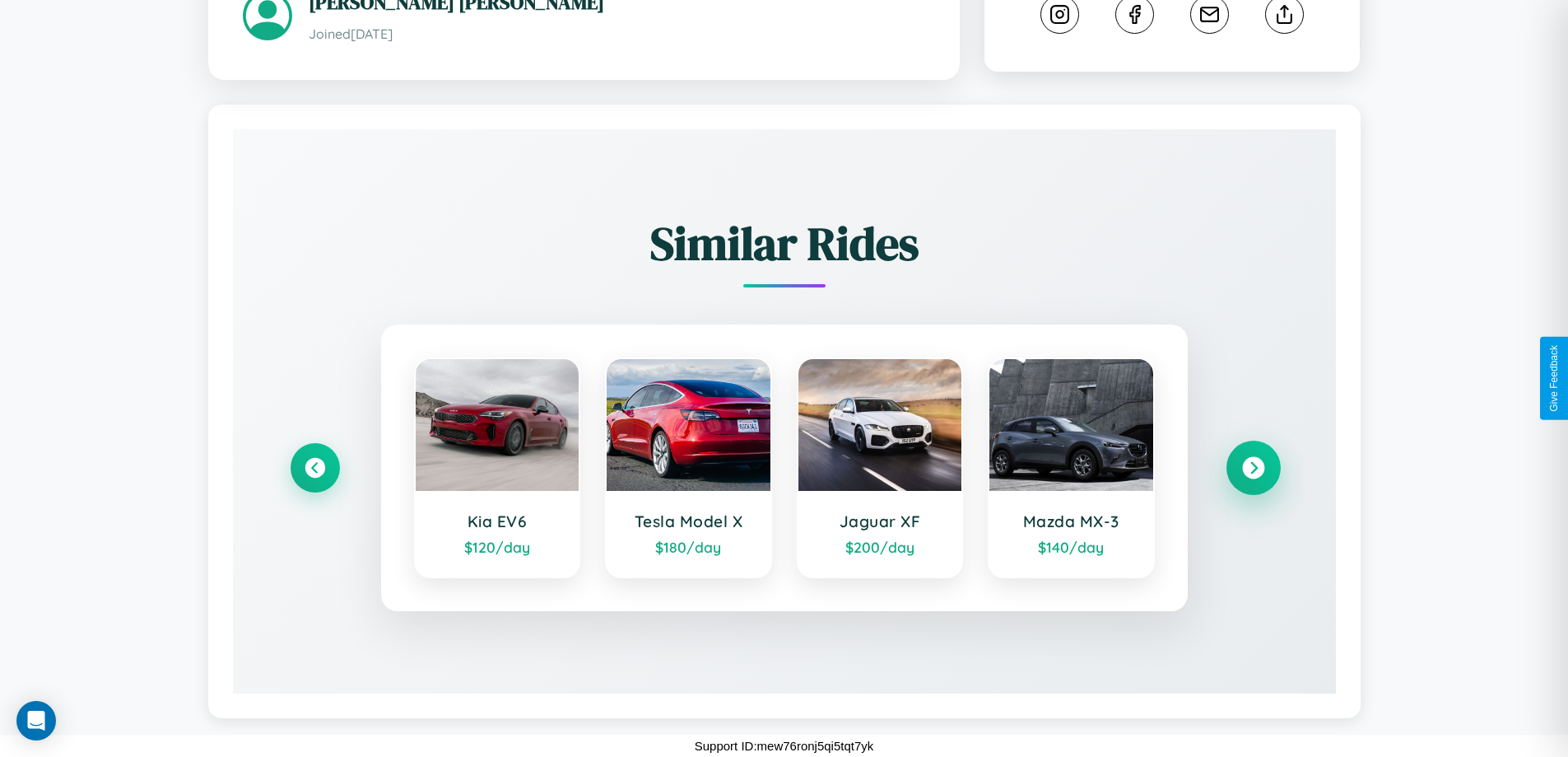
click at [1253, 467] on icon at bounding box center [1253, 468] width 22 height 22
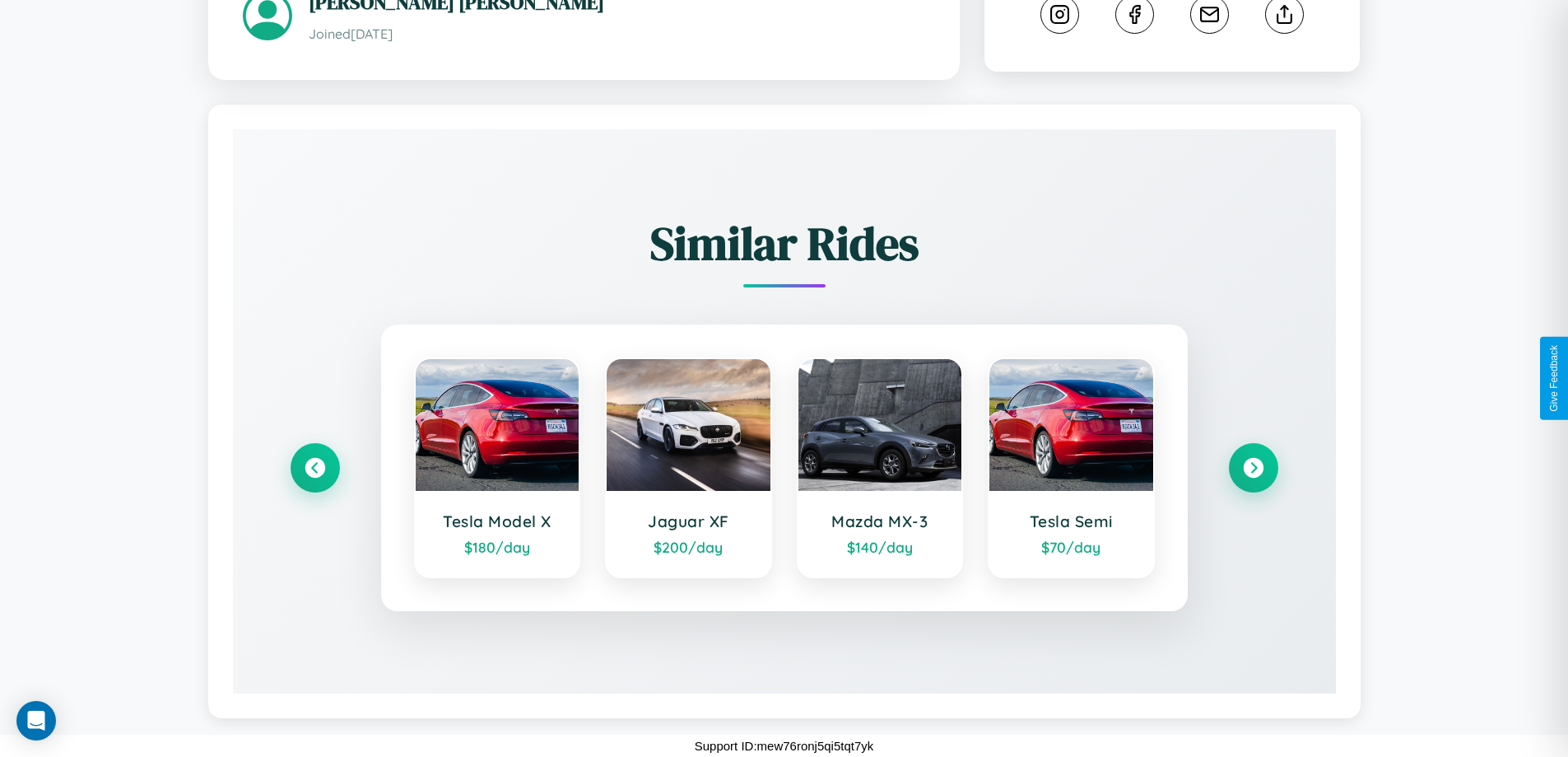
scroll to position [0, 0]
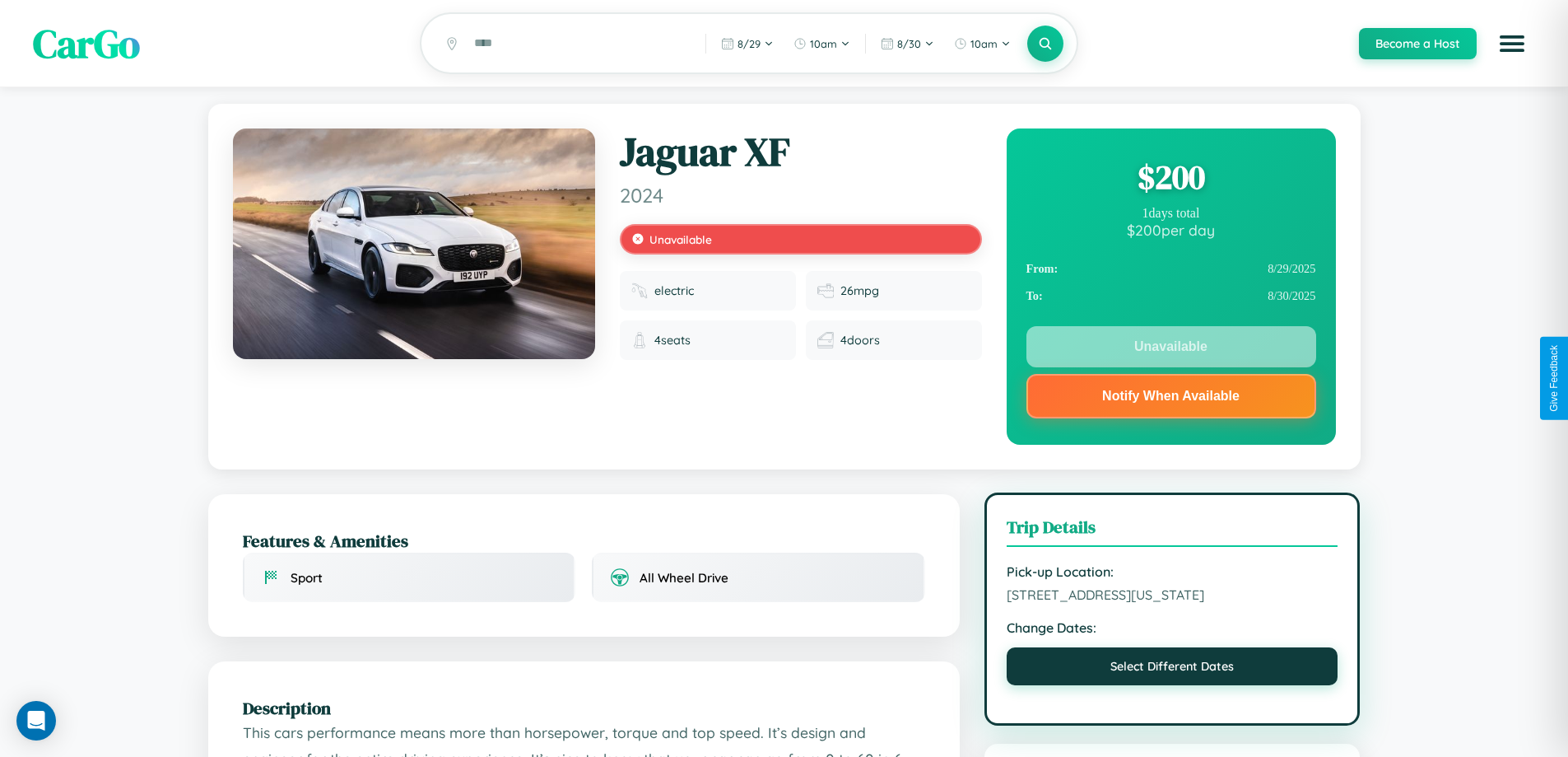
click at [1172, 685] on button "Select Different Dates" at bounding box center [1172, 666] width 332 height 38
select select "*"
select select "****"
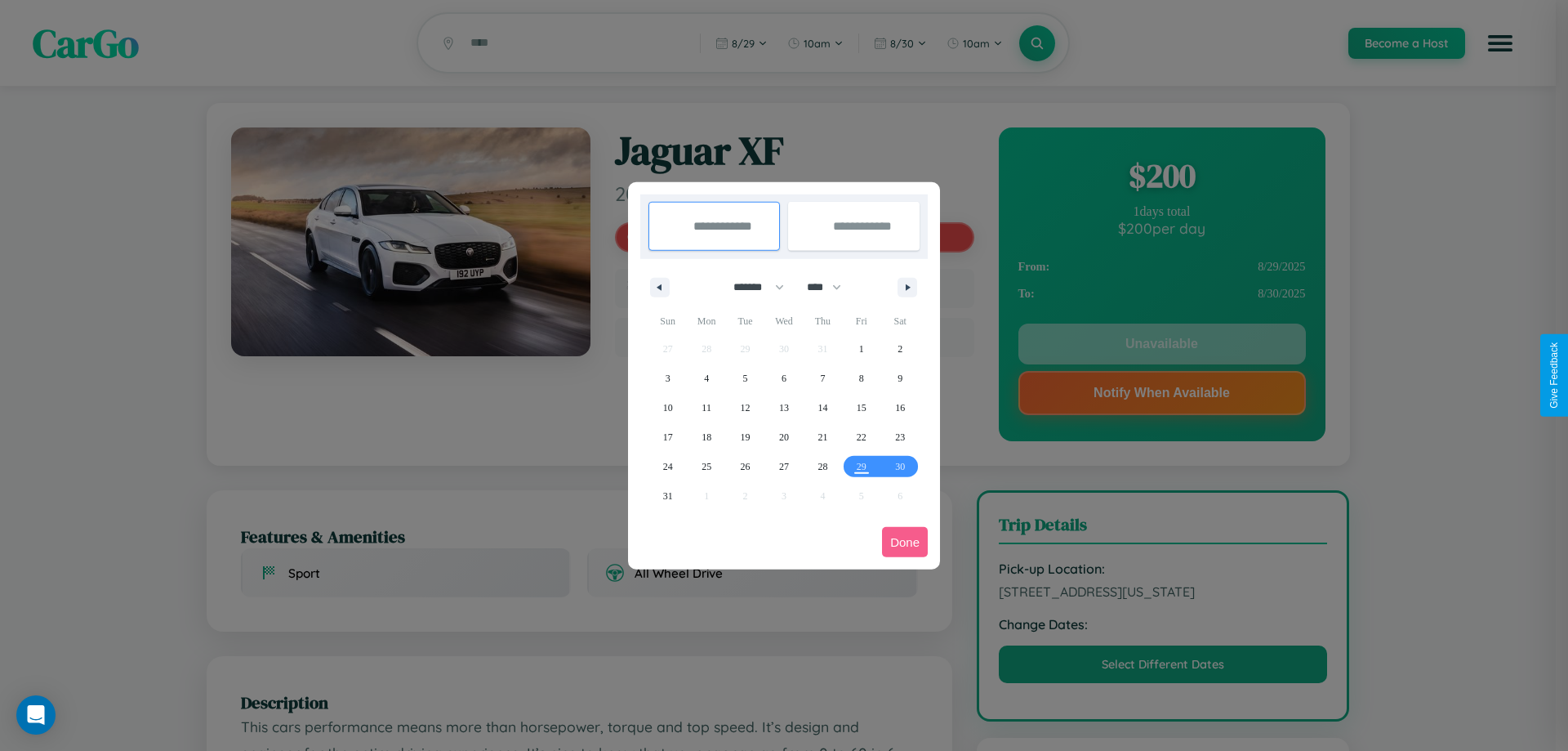
click at [751, 287] on select "******* ******** ***** ***** *** **** **** ****** ********* ******* ******** **…" at bounding box center [755, 287] width 69 height 27
select select "*"
drag, startPoint x: 831, startPoint y: 287, endPoint x: 784, endPoint y: 328, distance: 62.4
click at [831, 287] on select "**** **** **** **** **** **** **** **** **** **** **** **** **** **** **** ****…" at bounding box center [823, 287] width 49 height 27
select select "****"
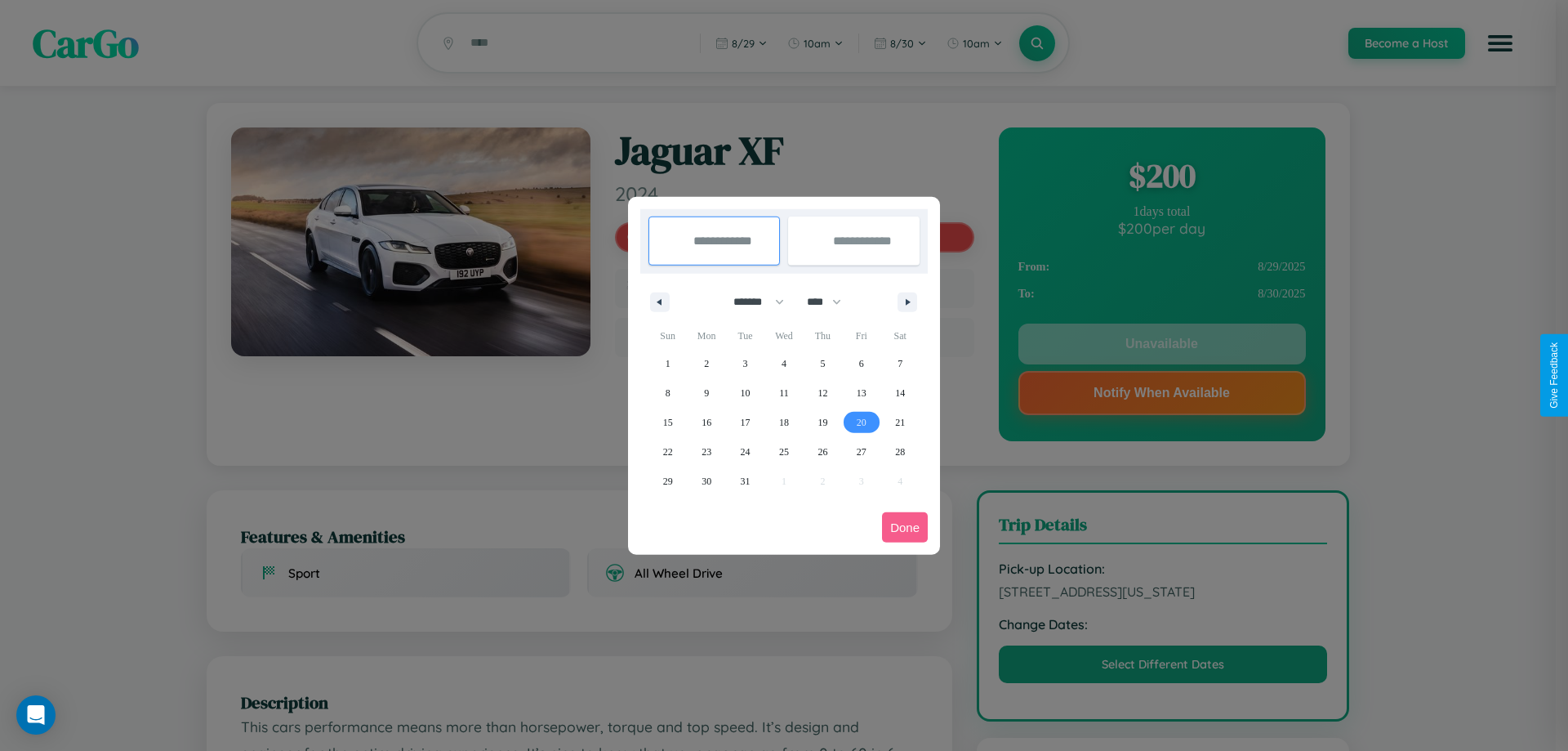
click at [861, 422] on span "20" at bounding box center [861, 422] width 9 height 29
type input "**********"
click at [784, 451] on span "25" at bounding box center [784, 452] width 9 height 29
type input "**********"
click at [905, 527] on button "Done" at bounding box center [904, 527] width 45 height 30
